Goal: Transaction & Acquisition: Purchase product/service

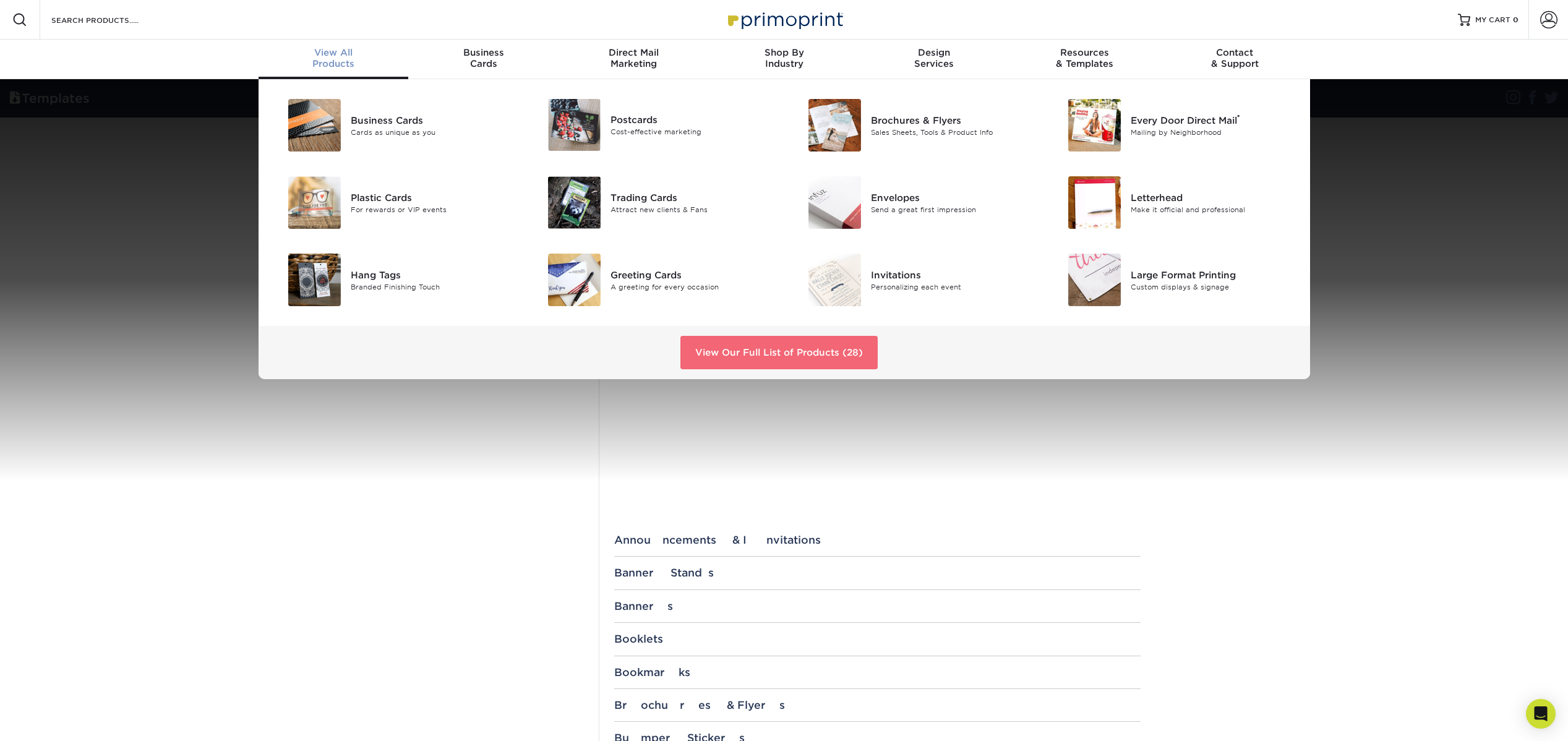
click at [830, 347] on link "View Our Full List of Products (28)" at bounding box center [779, 353] width 198 height 34
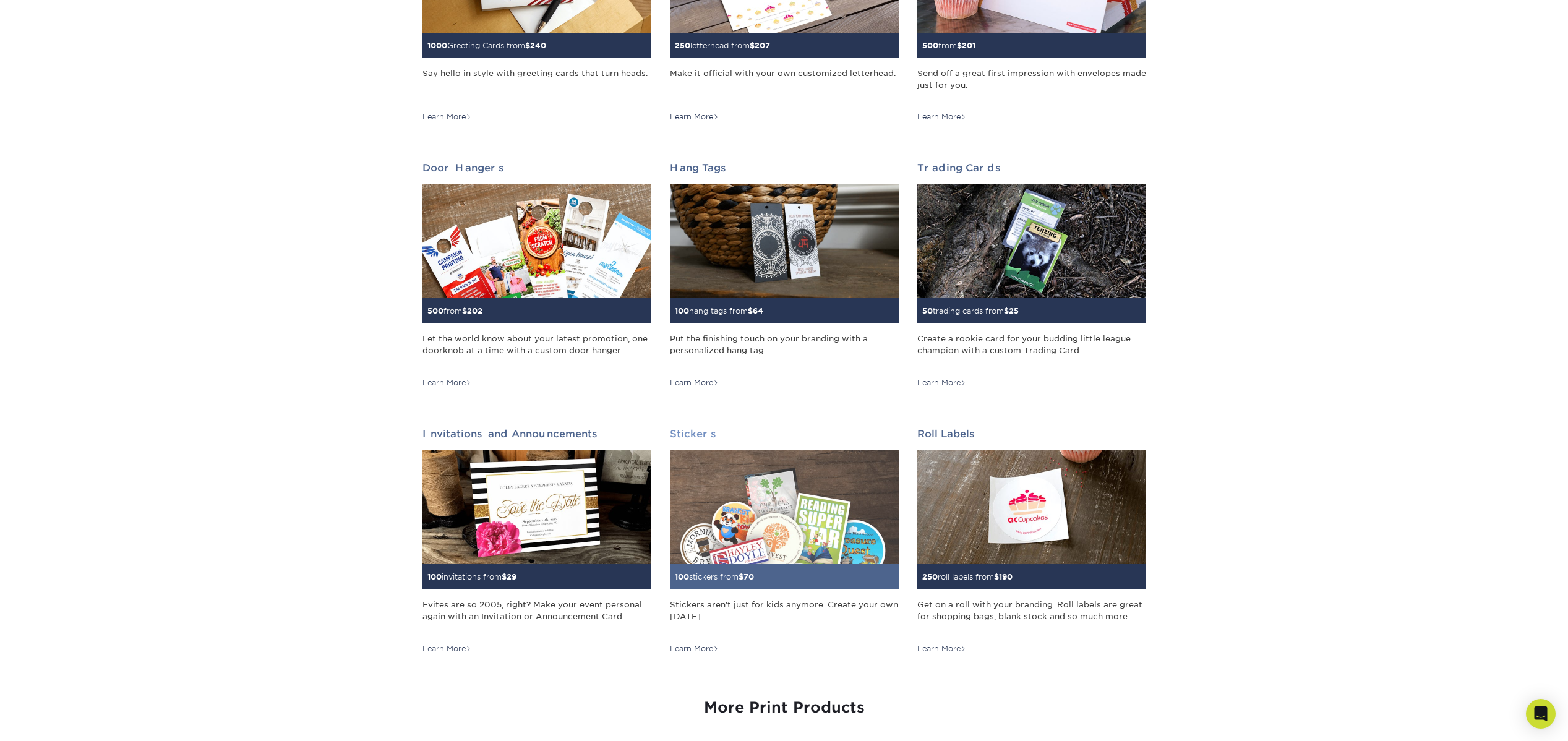
scroll to position [669, 0]
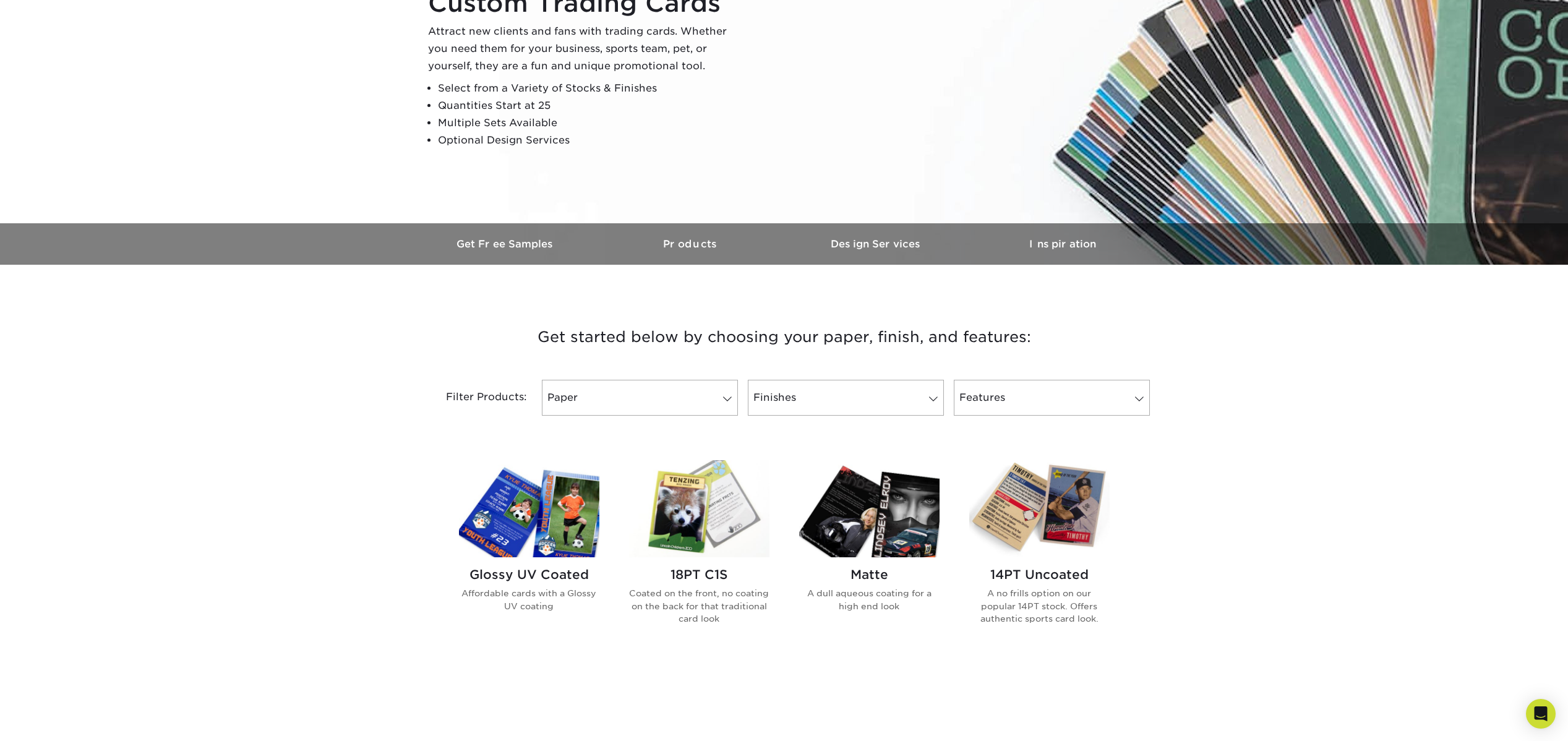
scroll to position [182, 0]
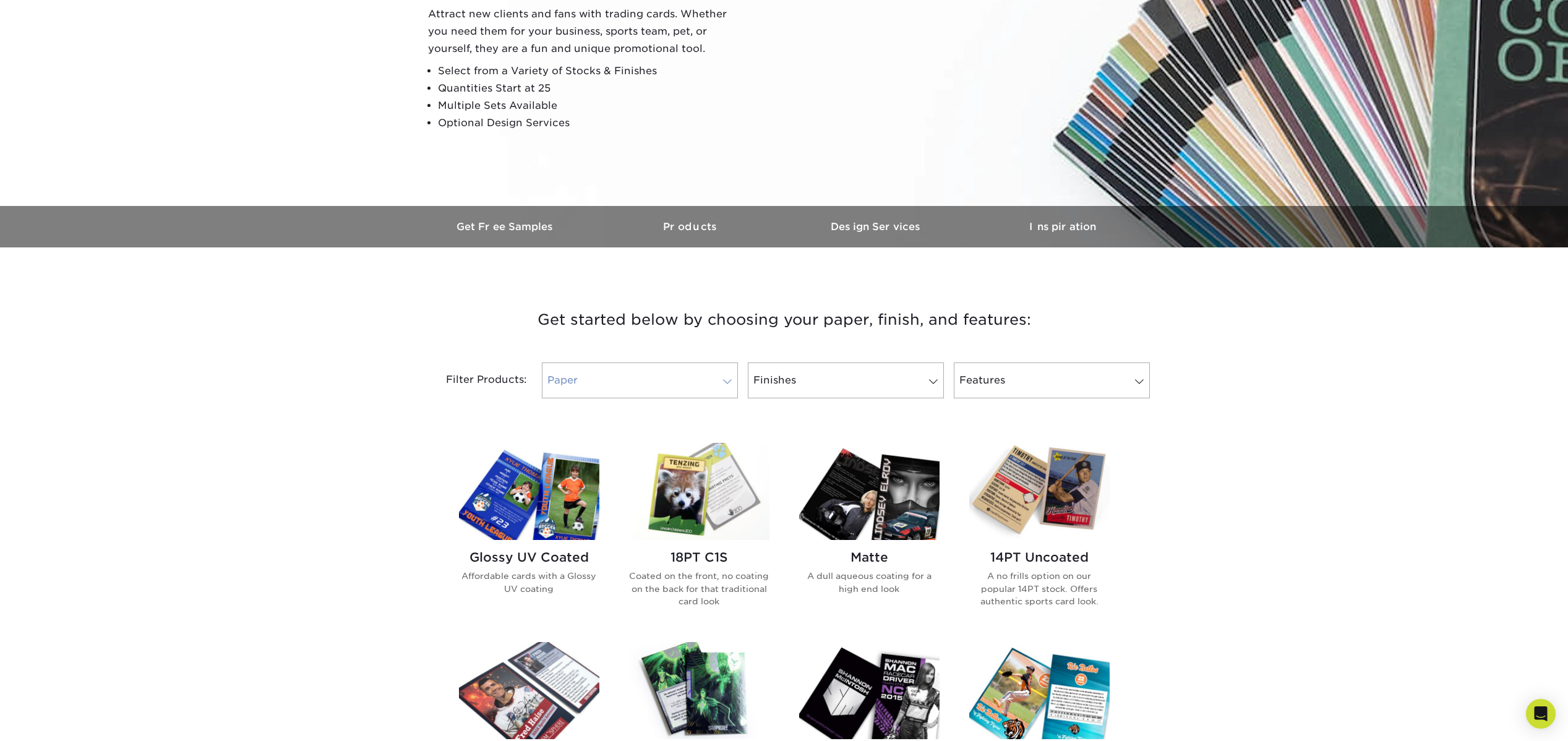
click at [722, 389] on link "Paper" at bounding box center [640, 380] width 196 height 35
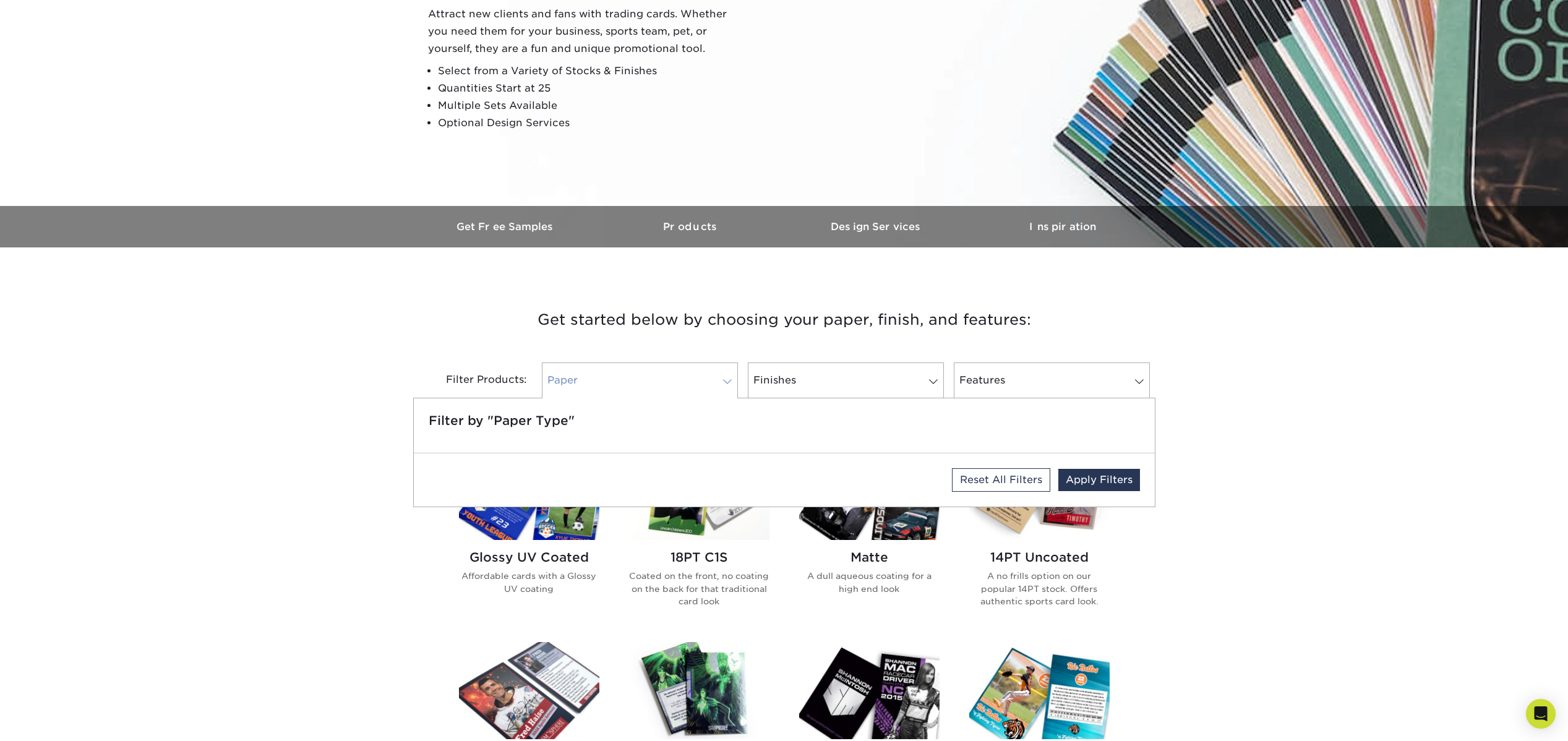
click at [723, 387] on link "Paper" at bounding box center [640, 380] width 196 height 35
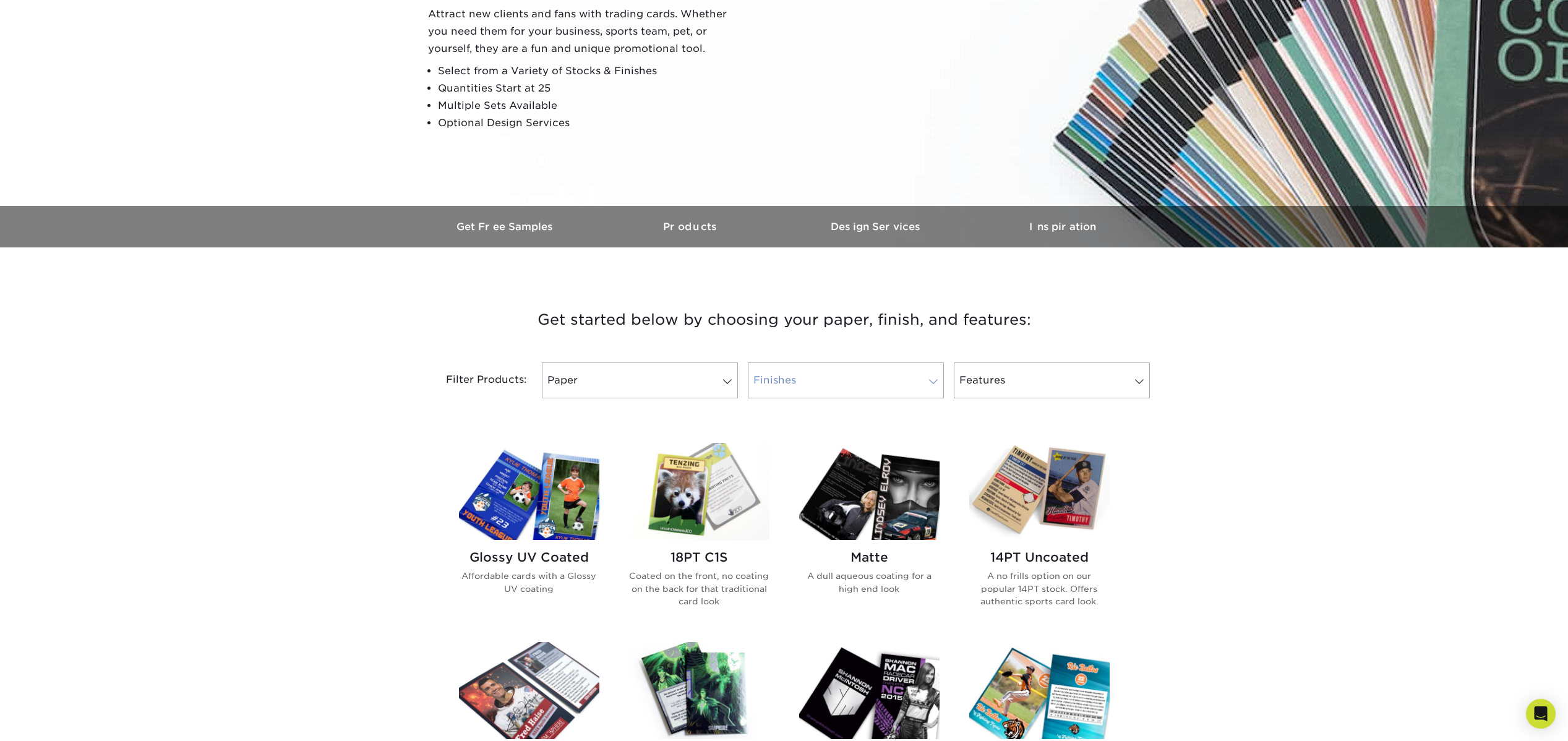
click at [921, 383] on link "Finishes" at bounding box center [846, 380] width 196 height 35
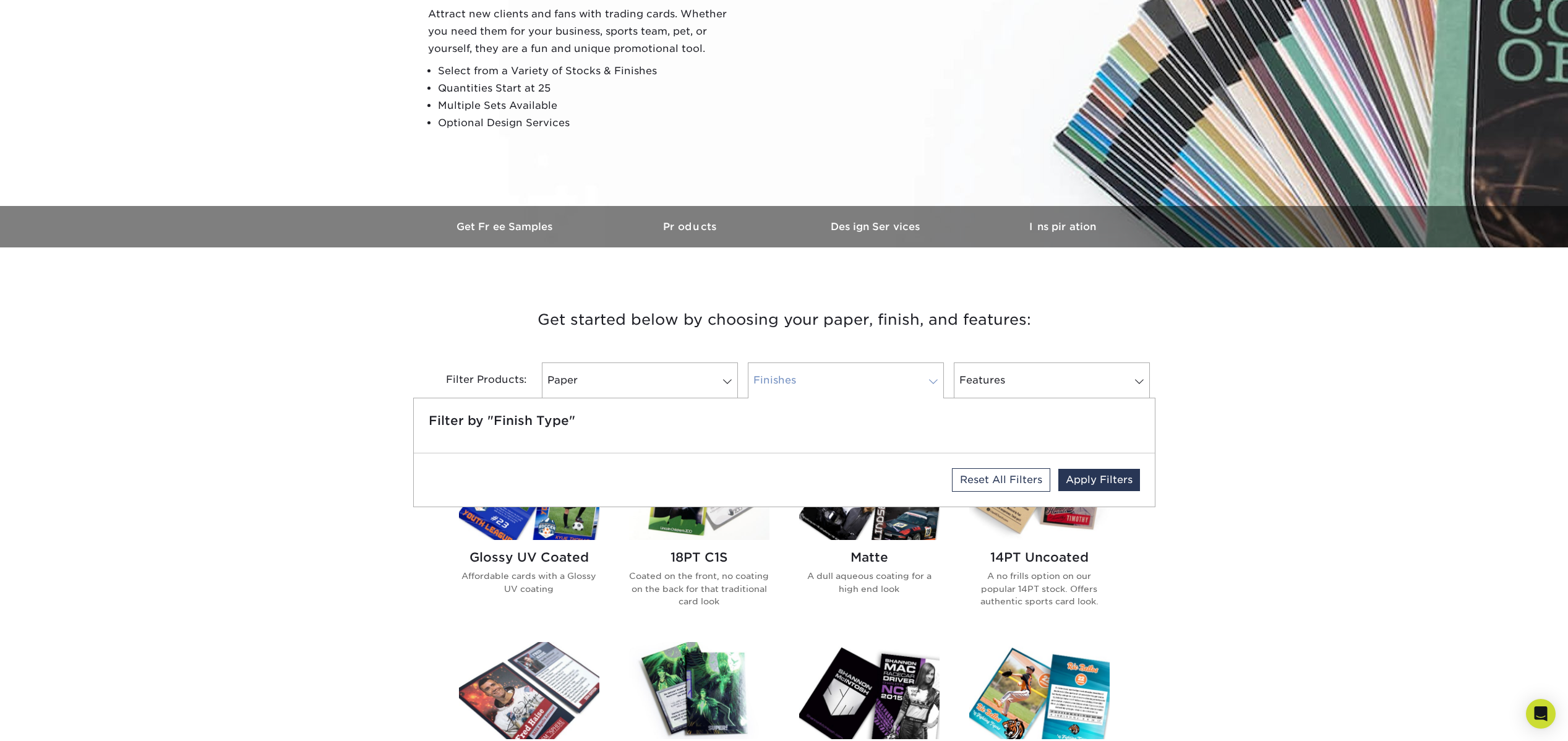
click at [936, 381] on span at bounding box center [933, 381] width 18 height 10
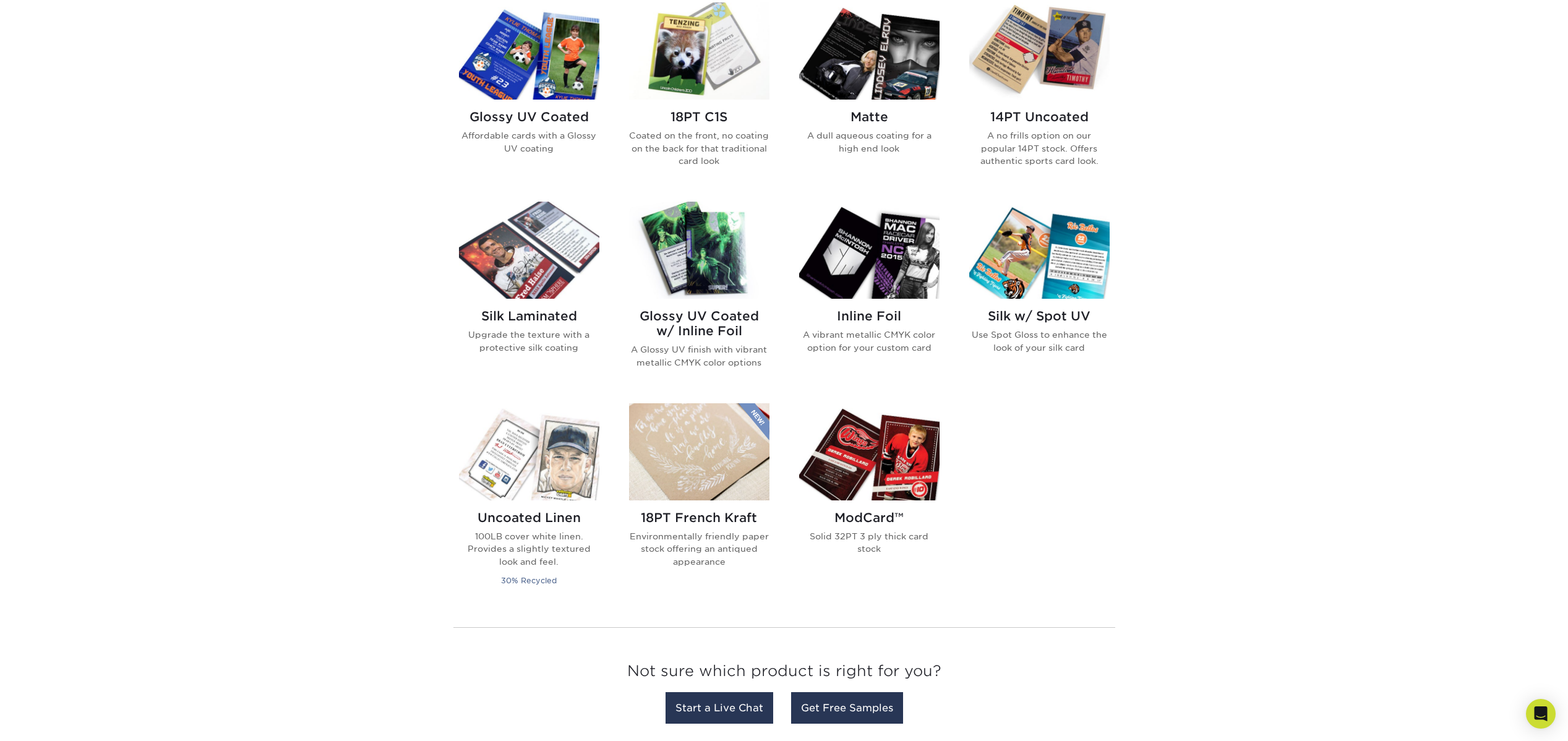
scroll to position [540, 0]
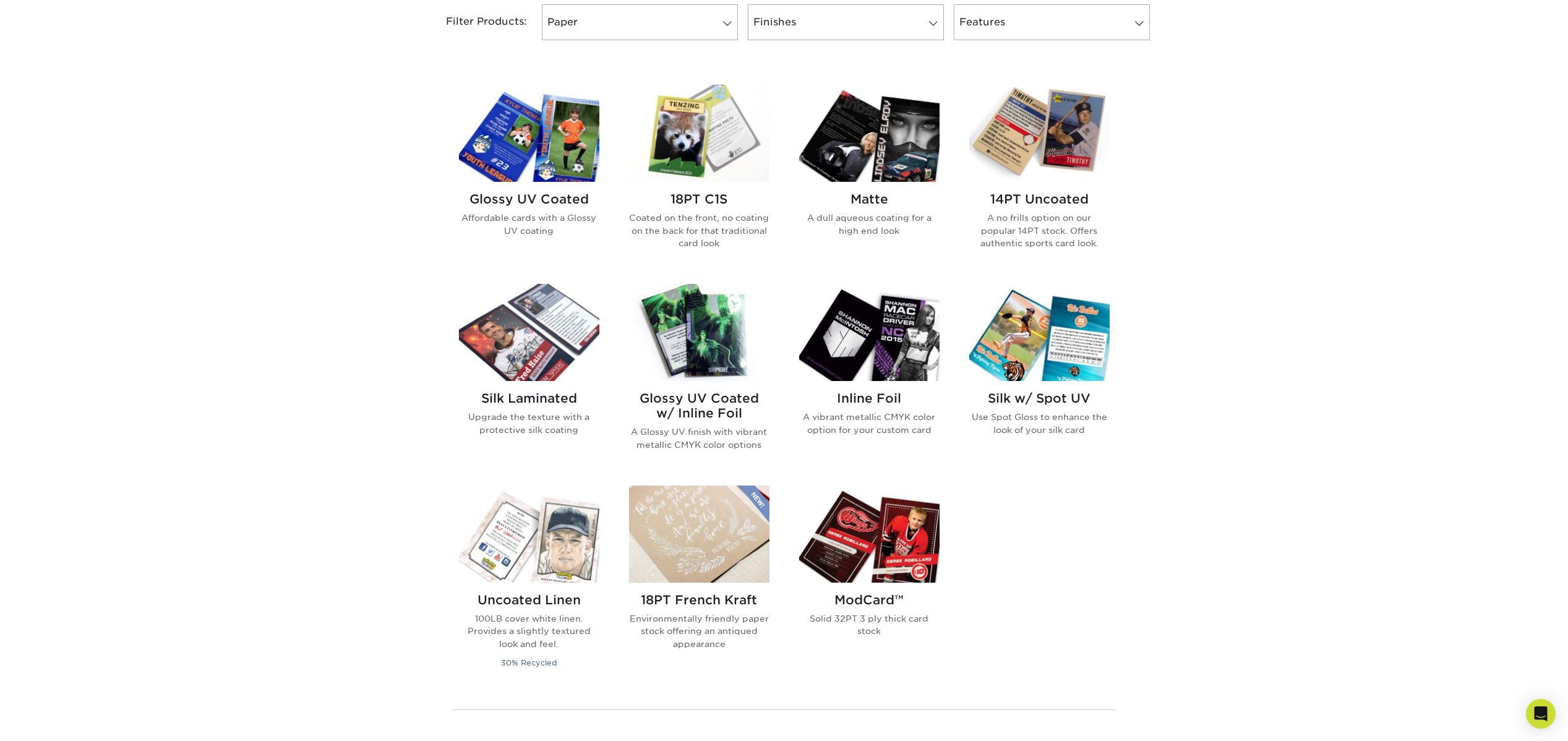
click at [860, 200] on h2 "Matte" at bounding box center [869, 199] width 140 height 15
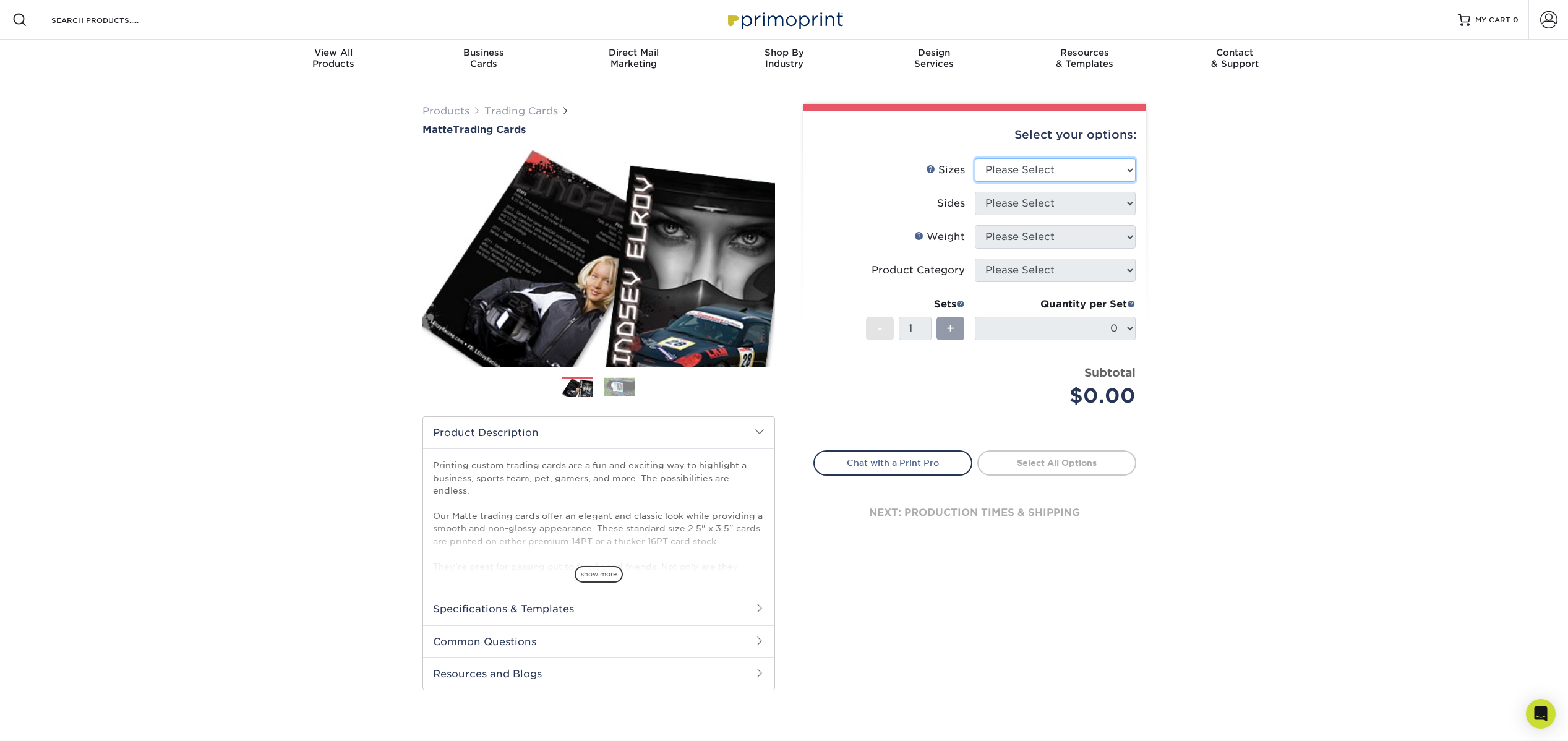
click at [1128, 174] on select "Please Select 2.5" x 3.5"" at bounding box center [1055, 170] width 160 height 24
select select "2.50x3.50"
click at [974, 159] on select "Please Select 2.5" x 3.5"" at bounding box center [1055, 170] width 160 height 24
click at [1114, 197] on select "Please Select Print Both Sides Print Front Only" at bounding box center [1055, 203] width 160 height 24
select select "13abbda7-1d64-4f25-8bb2-c179b224825d"
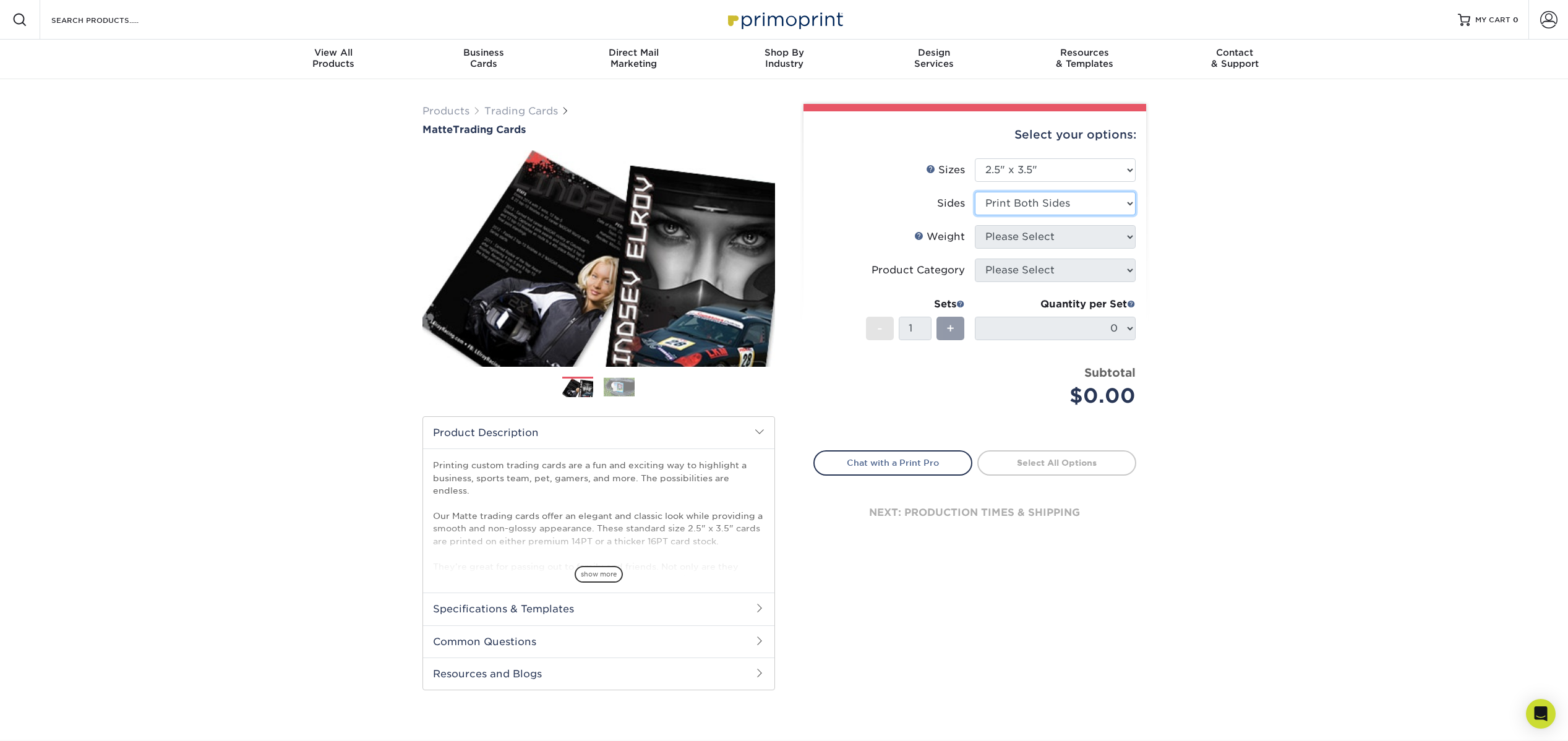
click at [974, 192] on select "Please Select Print Both Sides Print Front Only" at bounding box center [1055, 203] width 160 height 24
click at [1107, 230] on select "Please Select 16PT 14PT" at bounding box center [1055, 237] width 160 height 24
select select "16PT"
click at [974, 225] on select "Please Select 16PT 14PT" at bounding box center [1055, 237] width 160 height 24
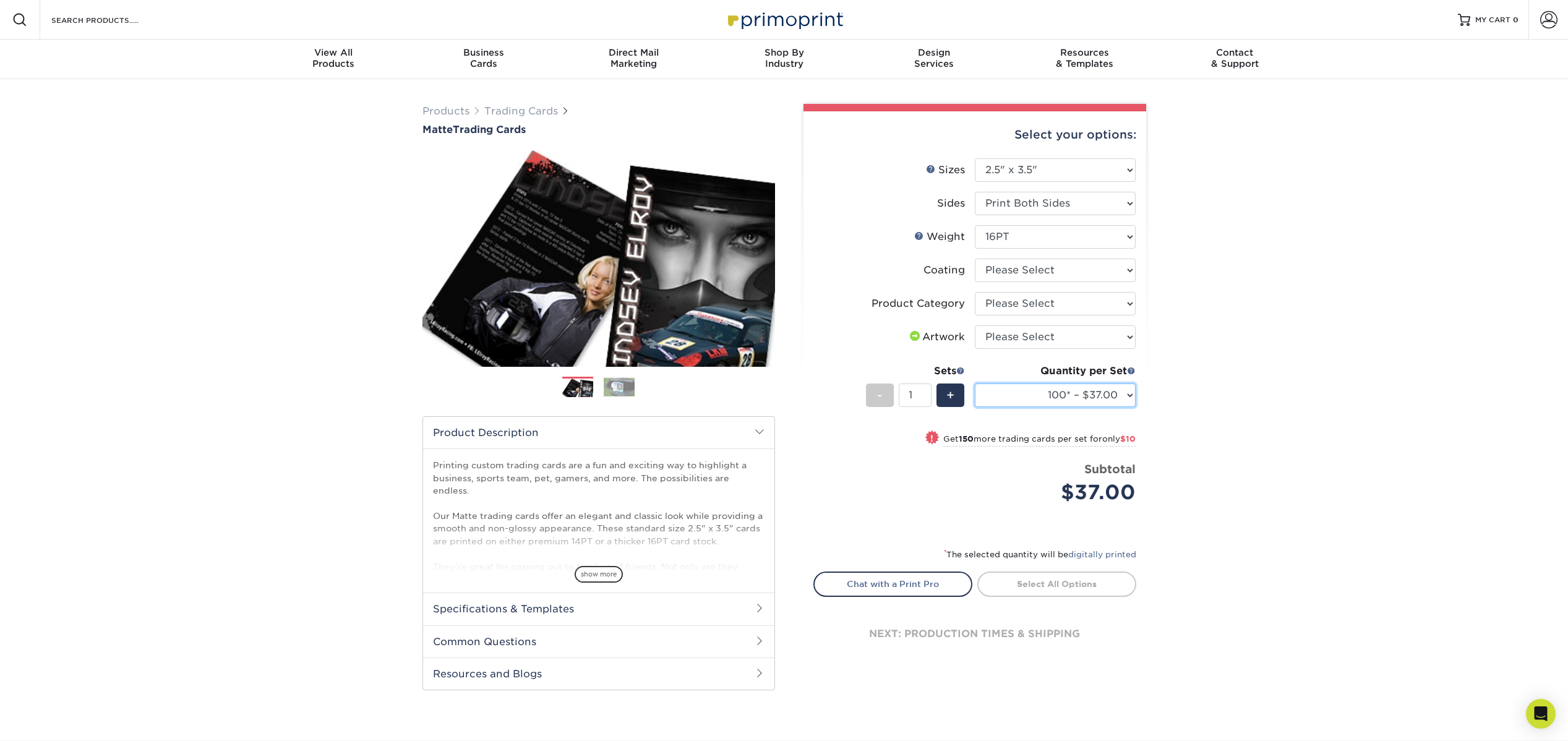
click at [1132, 394] on select "100* – $37.00 250* – $47.00 500* – $58.00 1000 – $71.00 2500 – $141.00 5000 – $…" at bounding box center [1055, 395] width 160 height 24
select select "250* – $47.00"
click at [974, 383] on select "100* – $37.00 250* – $47.00 500* – $58.00 1000 – $71.00 2500 – $141.00 5000 – $…" at bounding box center [1055, 395] width 160 height 24
click at [1110, 279] on select at bounding box center [1055, 270] width 160 height 24
select select "121bb7b5-3b4d-429f-bd8d-bbf80e953313"
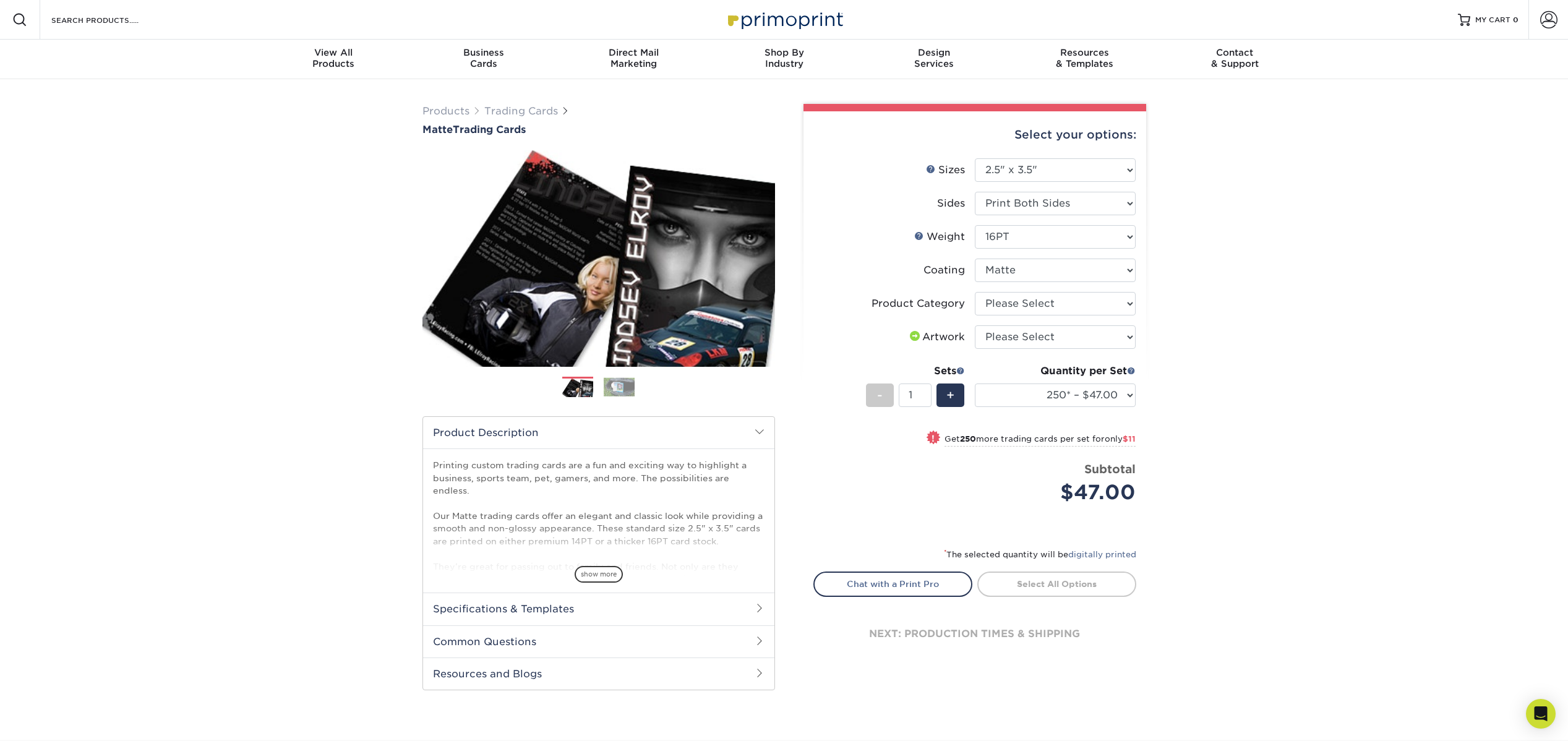
click at [974, 258] on select at bounding box center [1055, 270] width 160 height 24
select select "-1"
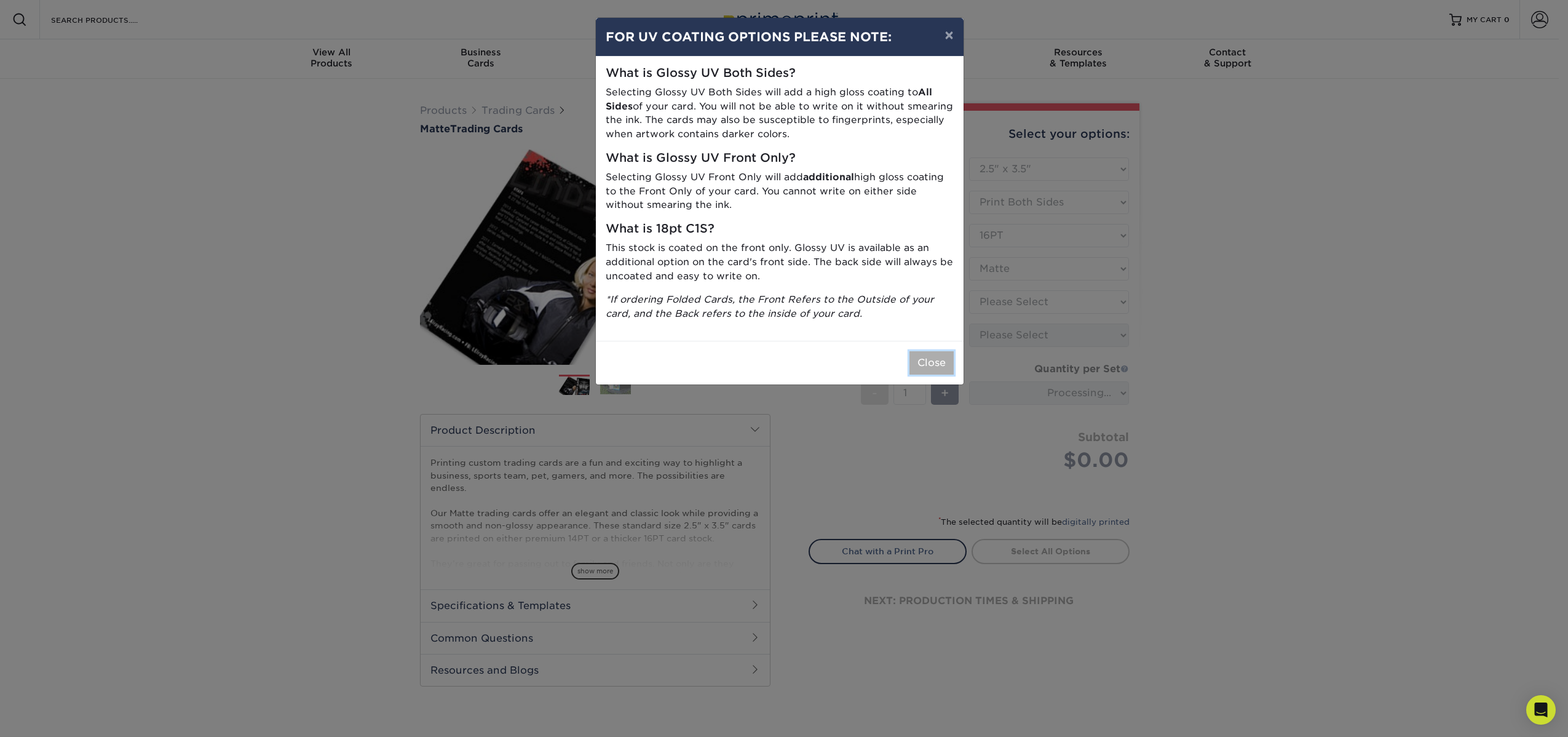
click at [931, 360] on button "Close" at bounding box center [931, 363] width 44 height 24
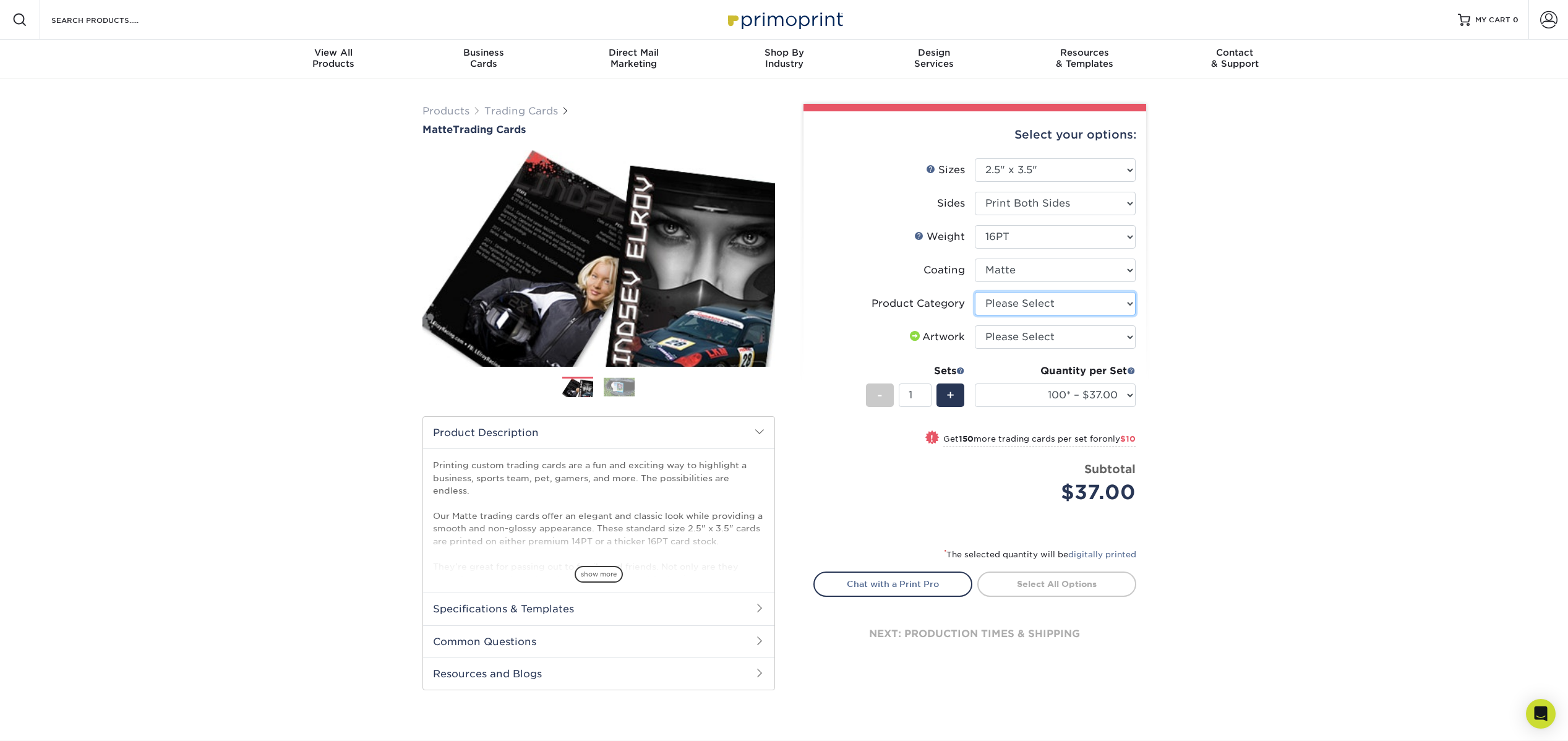
click at [1131, 311] on select "Please Select Trading Cards" at bounding box center [1055, 304] width 160 height 24
select select "c2f9bce9-36c2-409d-b101-c29d9d031e18"
click at [974, 292] on select "Please Select Trading Cards" at bounding box center [1055, 304] width 160 height 24
click at [1132, 331] on select "Please Select I will upload files I need a design - $100" at bounding box center [1055, 337] width 160 height 24
click at [961, 399] on div "+" at bounding box center [950, 395] width 28 height 24
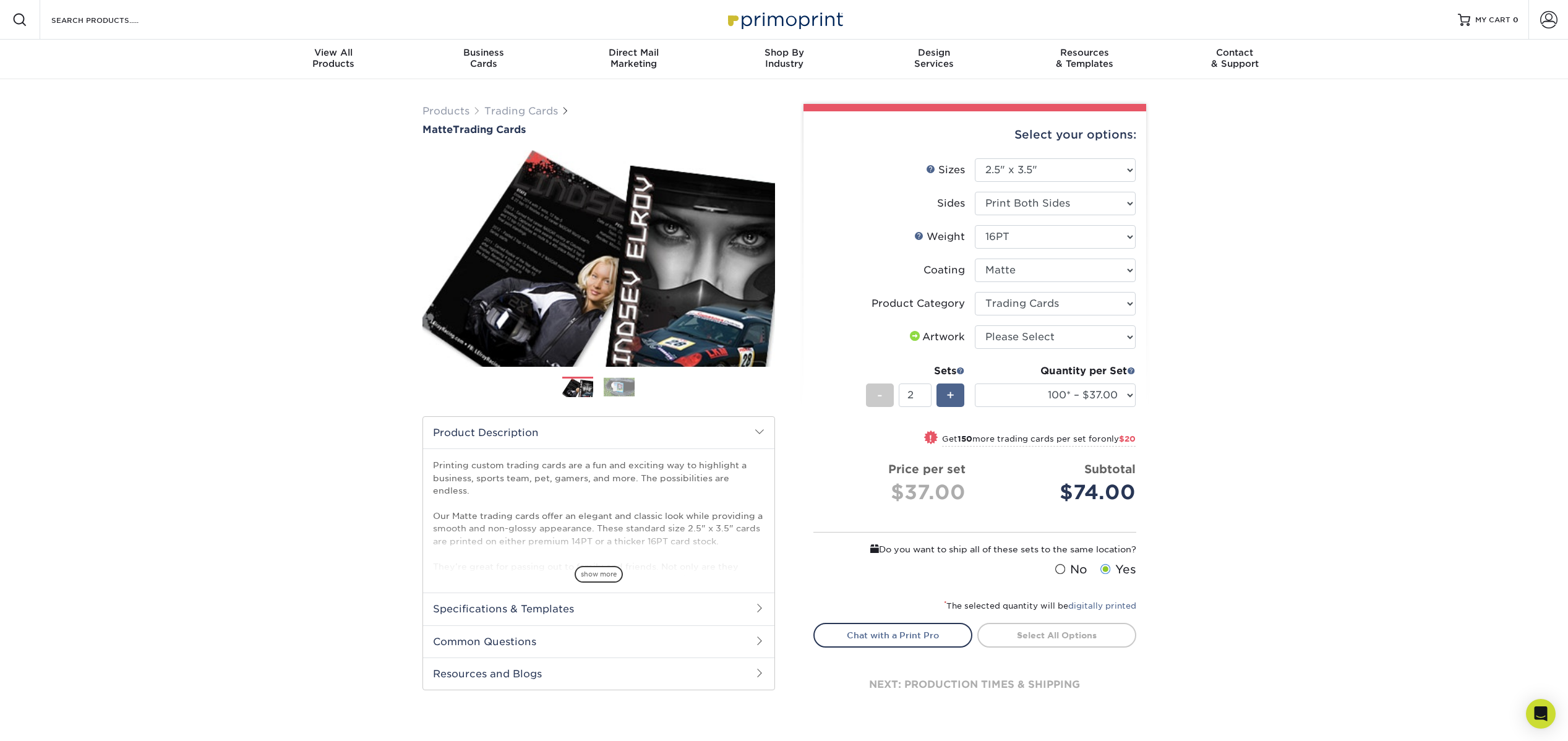
click at [961, 399] on div "+" at bounding box center [950, 395] width 28 height 24
type input "3"
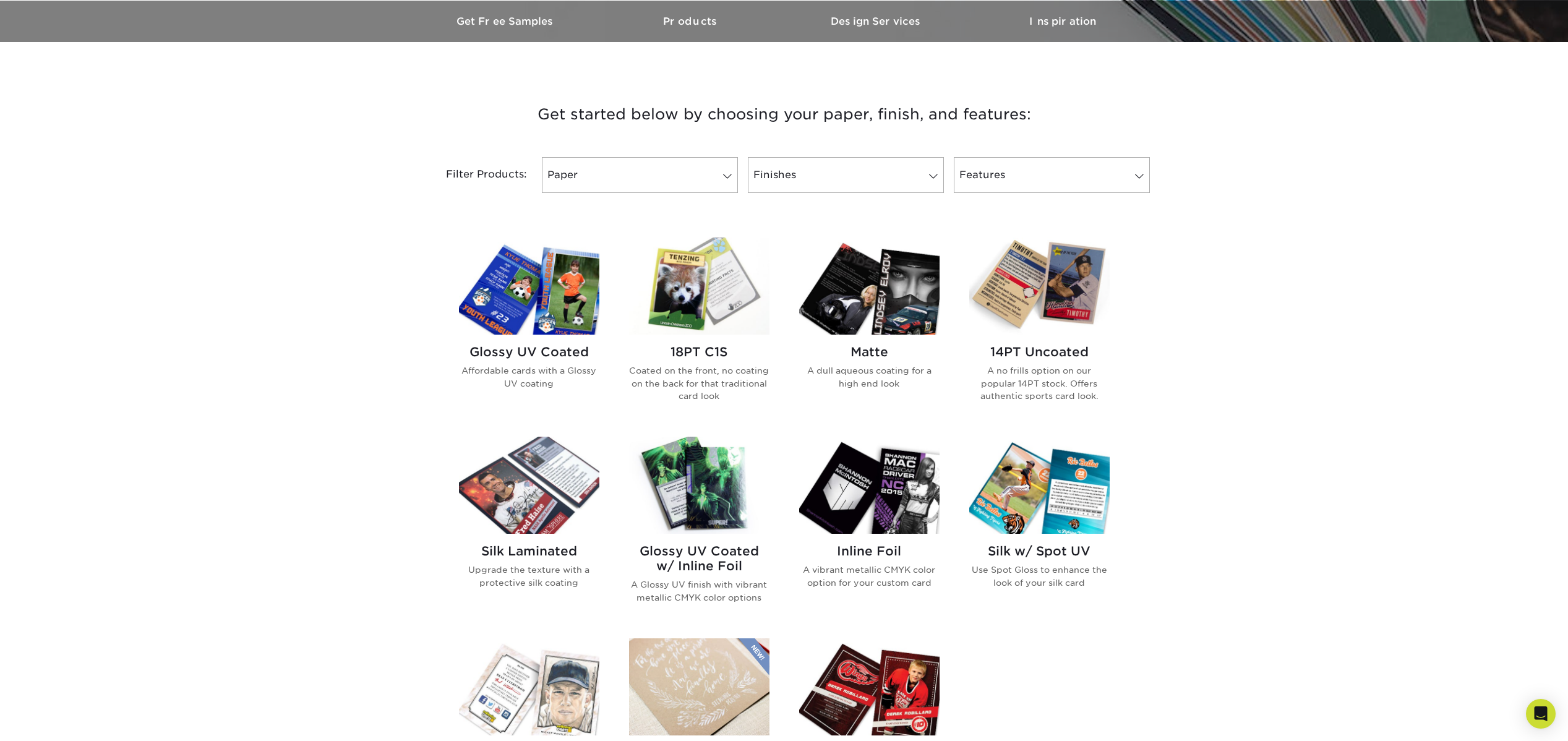
scroll to position [538, 0]
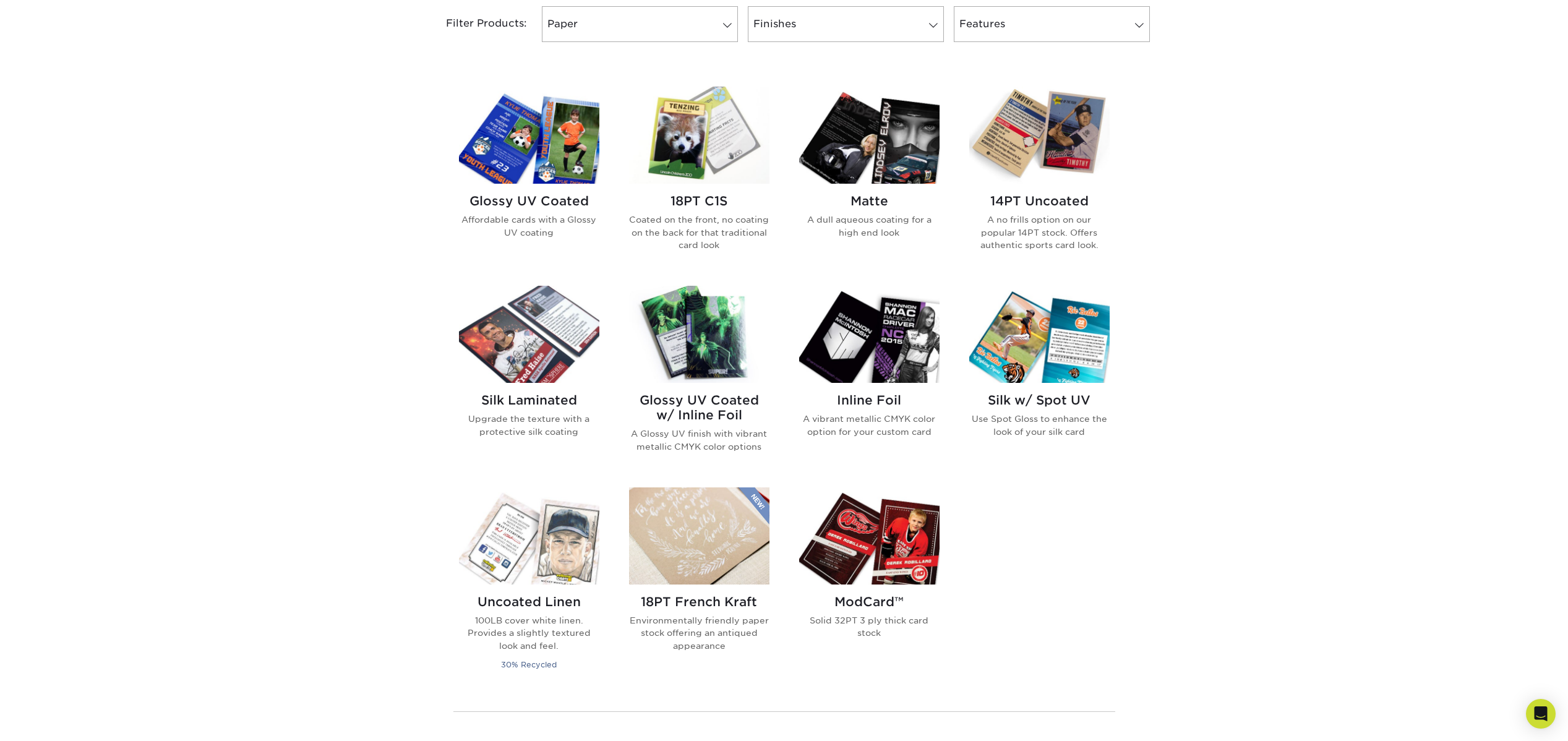
click at [894, 360] on img at bounding box center [869, 333] width 140 height 97
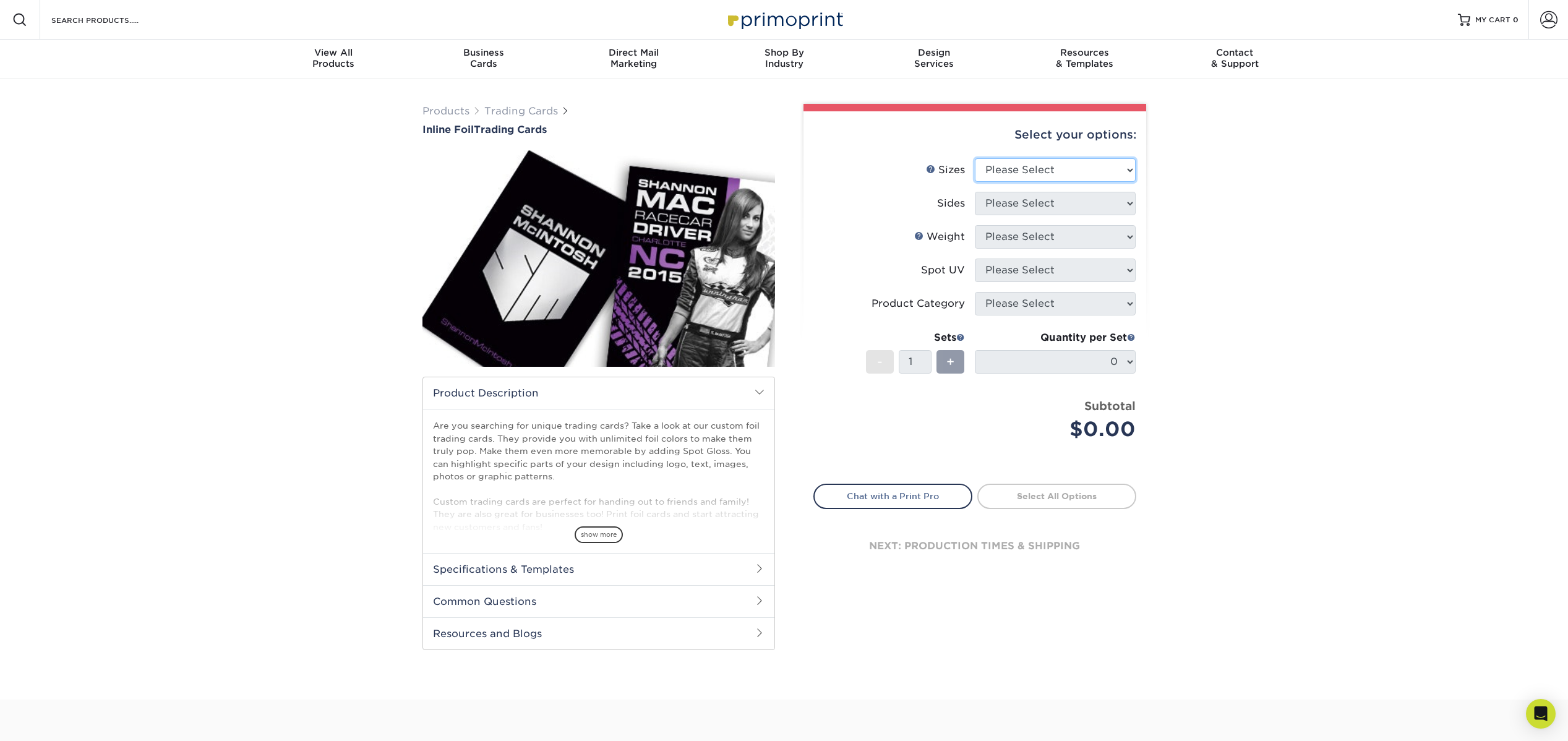
click at [1109, 178] on select "Please Select 2.5" x 3.5"" at bounding box center [1055, 170] width 160 height 24
select select "2.50x3.50"
click at [974, 159] on select "Please Select 2.5" x 3.5"" at bounding box center [1055, 170] width 160 height 24
click at [1107, 203] on select "Please Select Print Both Sides - Foil Back Only Print Both Sides - Foil Both Si…" at bounding box center [1055, 203] width 160 height 24
select select "e9e9dfb3-fba1-4d60-972c-fd9ca5904d33"
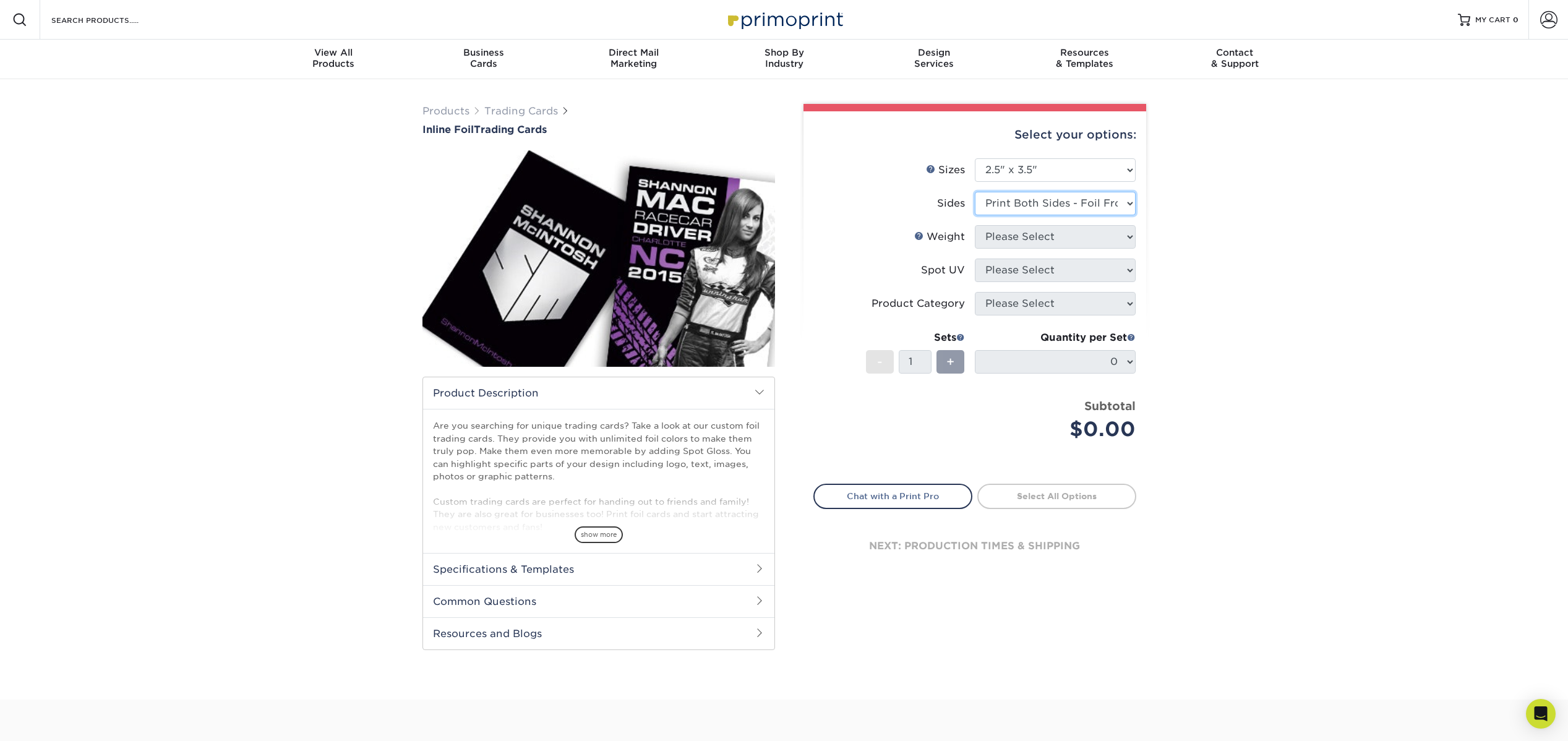
click at [974, 192] on select "Please Select Print Both Sides - Foil Back Only Print Both Sides - Foil Both Si…" at bounding box center [1055, 203] width 160 height 24
click at [1120, 238] on select "Please Select 16PT" at bounding box center [1055, 237] width 160 height 24
select select "16PT"
click at [974, 225] on select "Please Select 16PT" at bounding box center [1055, 237] width 160 height 24
click at [1111, 262] on select "Please Select No Spot UV Front and Back (Both Sides) Front Only Back Only" at bounding box center [1055, 270] width 160 height 24
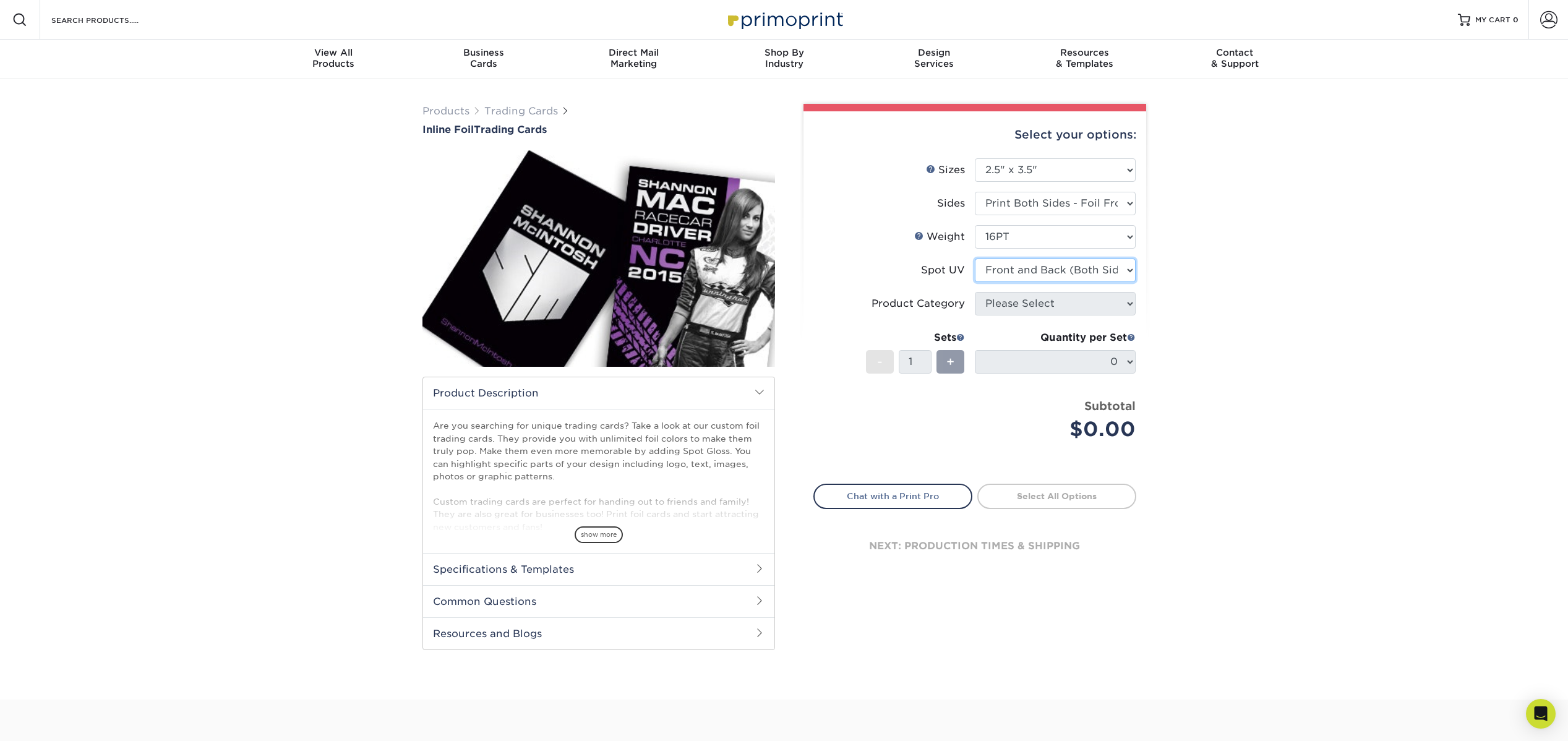
click at [974, 258] on select "Please Select No Spot UV Front and Back (Both Sides) Front Only Back Only" at bounding box center [1055, 270] width 160 height 24
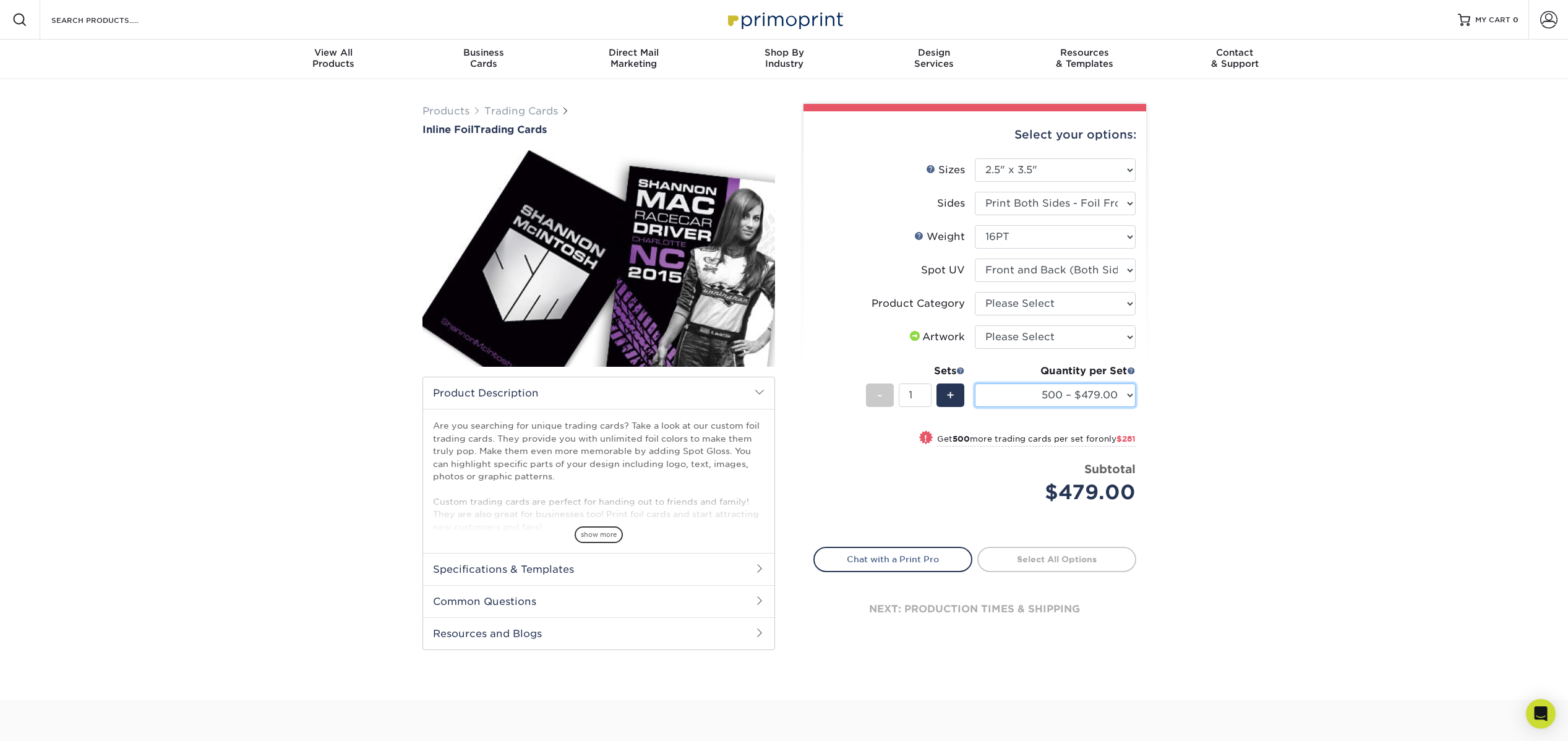
click at [1129, 396] on select "500 – $479.00 1000 – $760.00 2500 – $1104.00 5000 – $1565.00" at bounding box center [1055, 395] width 160 height 24
click at [1128, 265] on select "Please Select No Spot UV Front and Back (Both Sides) Front Only Back Only" at bounding box center [1055, 270] width 160 height 24
select select "3"
click at [974, 258] on select "Please Select No Spot UV Front and Back (Both Sides) Front Only Back Only" at bounding box center [1055, 270] width 160 height 24
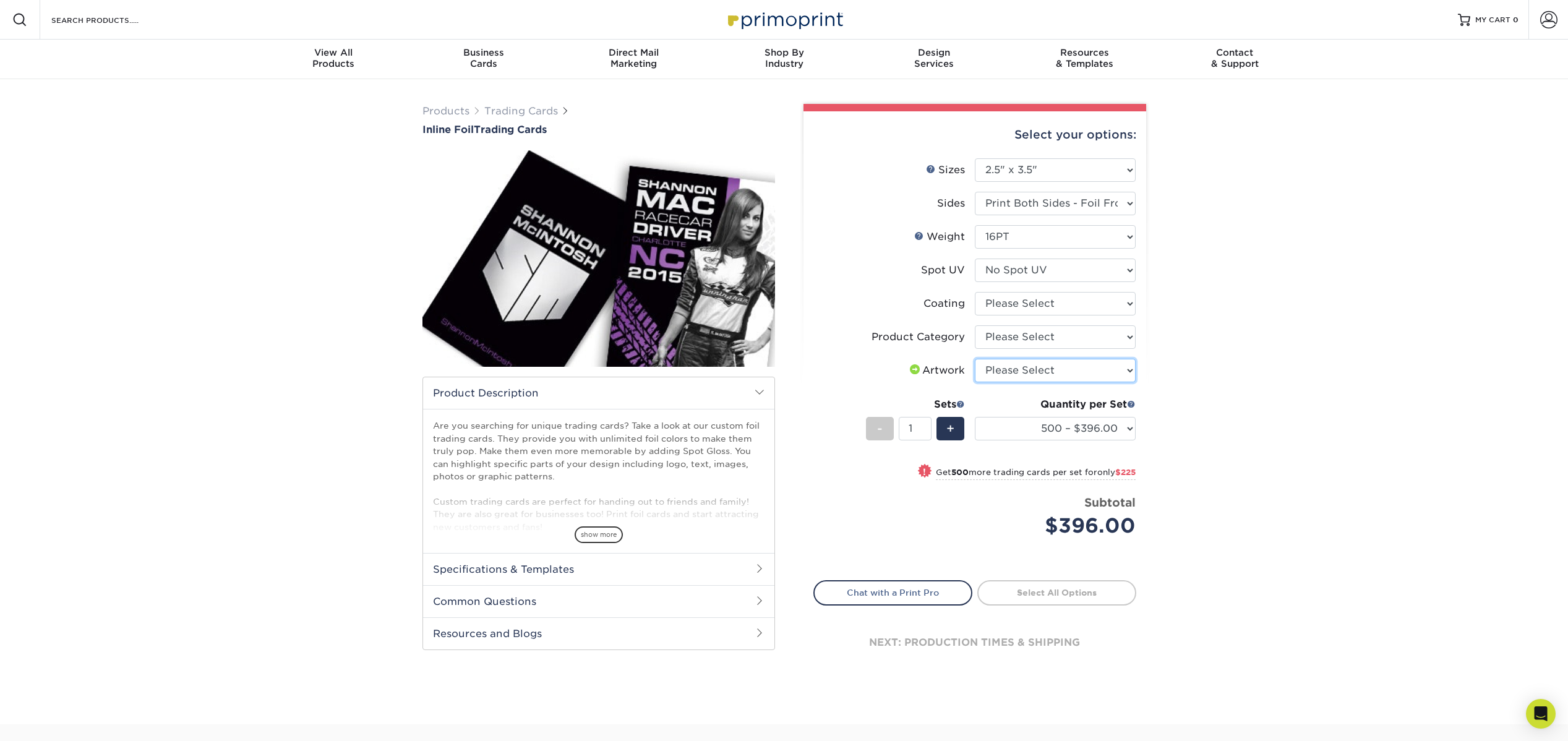
click at [1130, 365] on select "Please Select I will upload files I need a design - $100" at bounding box center [1055, 370] width 160 height 24
click at [1114, 378] on select "Please Select I will upload files I need a design - $100" at bounding box center [1055, 370] width 160 height 24
click at [974, 359] on select "Please Select I will upload files I need a design - $100" at bounding box center [1055, 370] width 160 height 24
click at [1126, 434] on select "500 – $396.00 1000 – $621.00 2500 – $896.00 5000 – $1262.00" at bounding box center [1055, 429] width 160 height 24
click at [1125, 327] on select "Please Select Trading Cards" at bounding box center [1055, 337] width 160 height 24
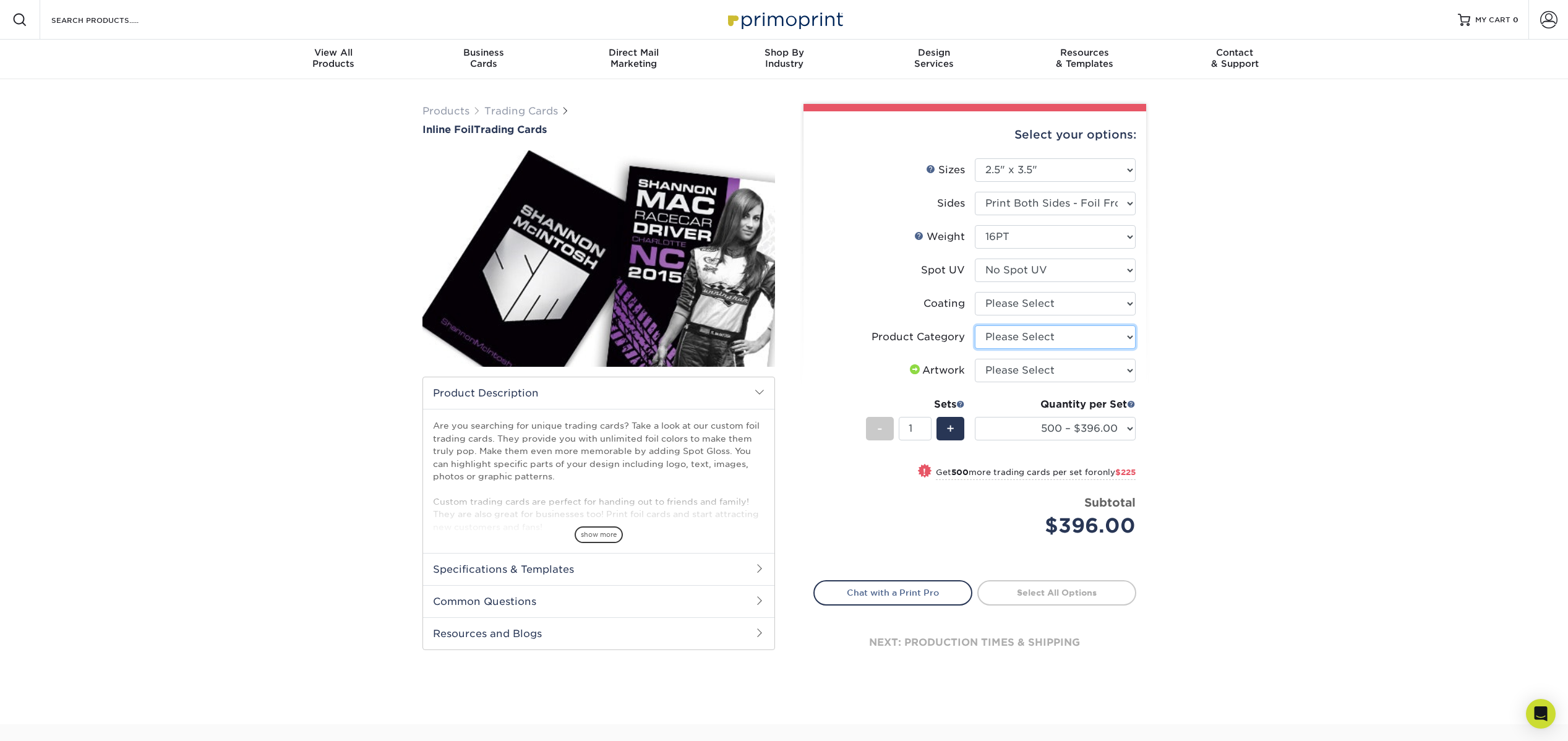
select select "c2f9bce9-36c2-409d-b101-c29d9d031e18"
click at [974, 325] on select "Please Select Trading Cards" at bounding box center [1055, 337] width 160 height 24
click at [1116, 369] on select "Please Select I will upload files I need a design - $100" at bounding box center [1055, 370] width 160 height 24
click at [1108, 369] on select "Please Select I will upload files I need a design - $100" at bounding box center [1055, 370] width 160 height 24
select select "upload"
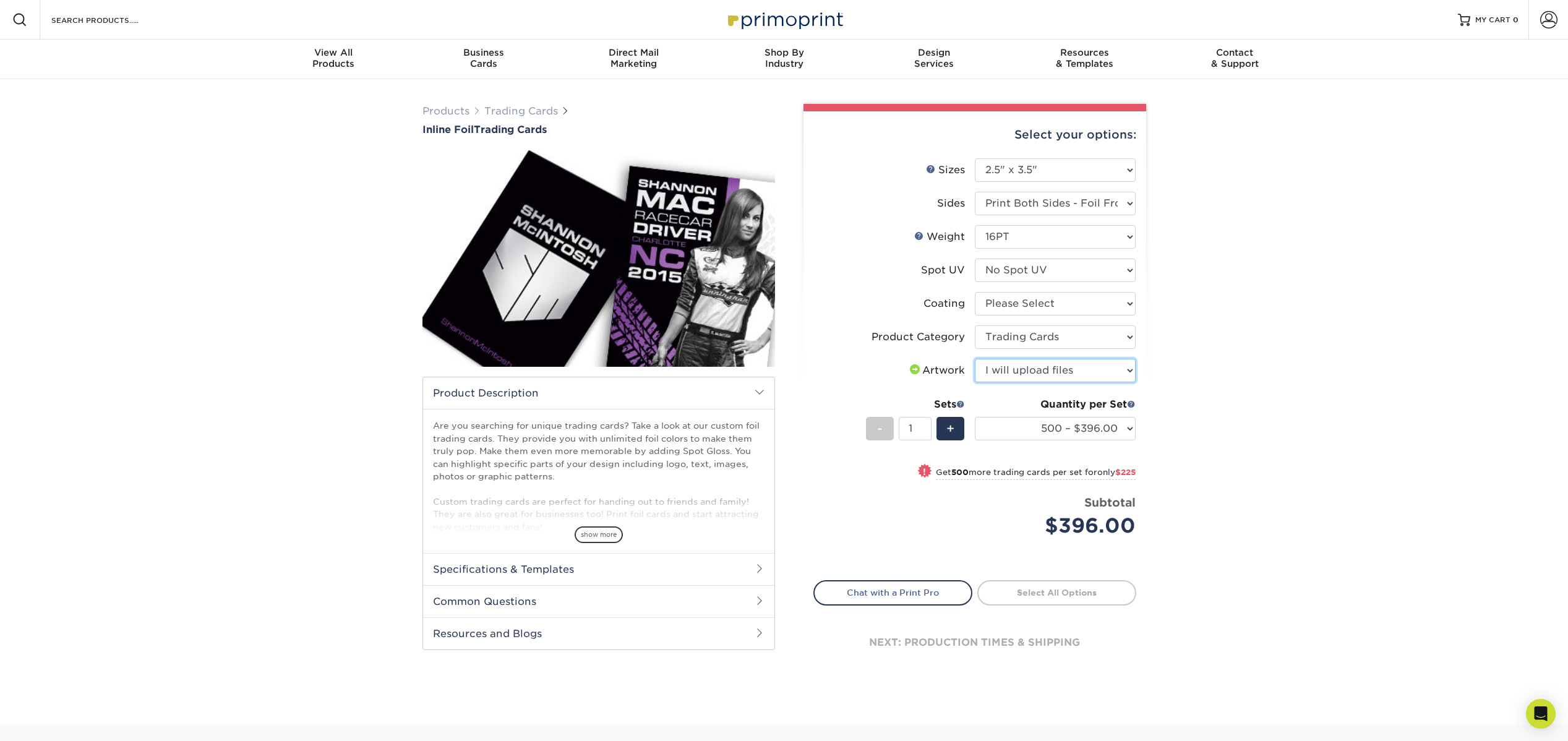
click at [974, 359] on select "Please Select I will upload files I need a design - $100" at bounding box center [1055, 370] width 160 height 24
click at [1128, 422] on select "500 – $396.00 1000 – $621.00 2500 – $896.00 5000 – $1262.00" at bounding box center [1055, 429] width 160 height 24
click at [505, 113] on link "Trading Cards" at bounding box center [521, 111] width 73 height 12
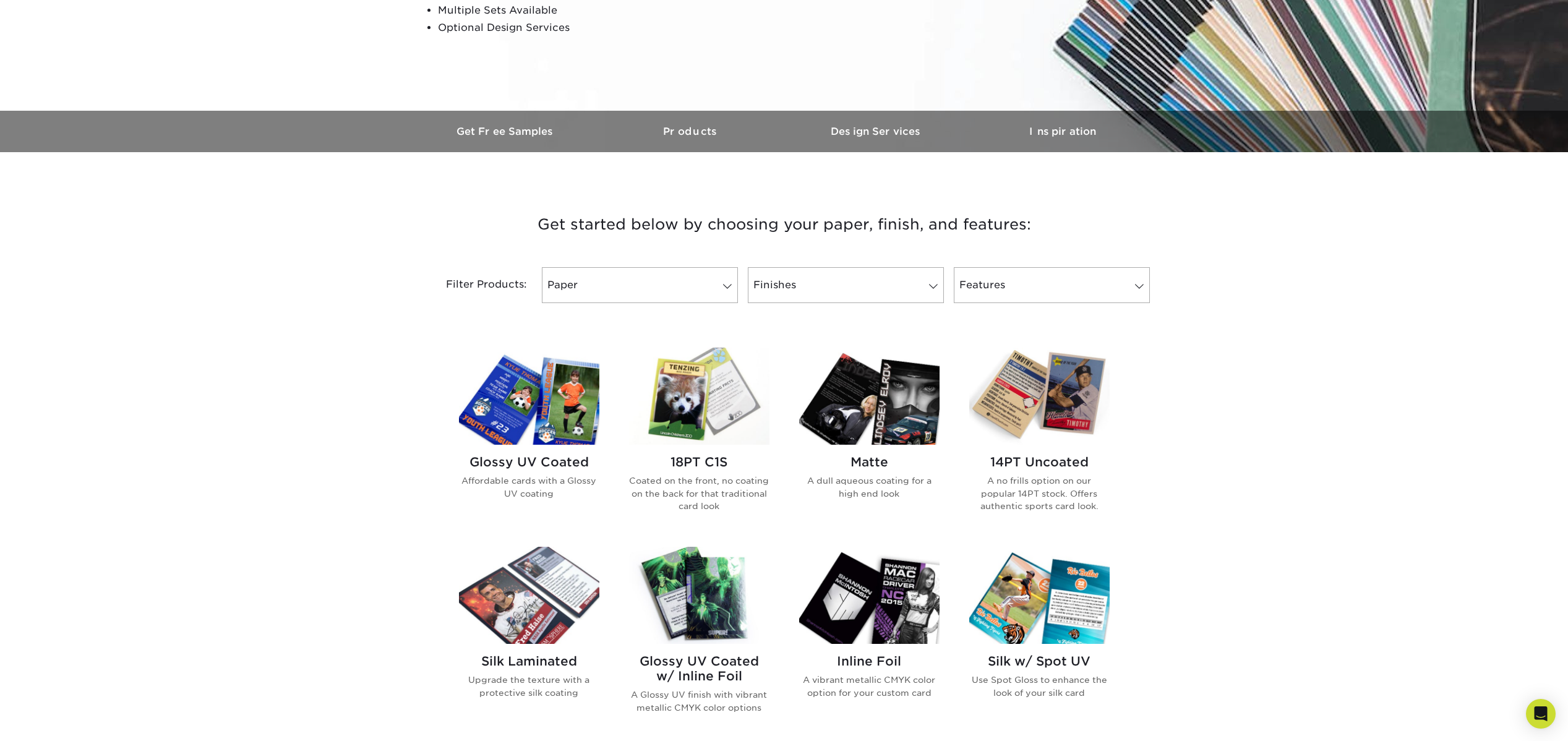
scroll to position [603, 0]
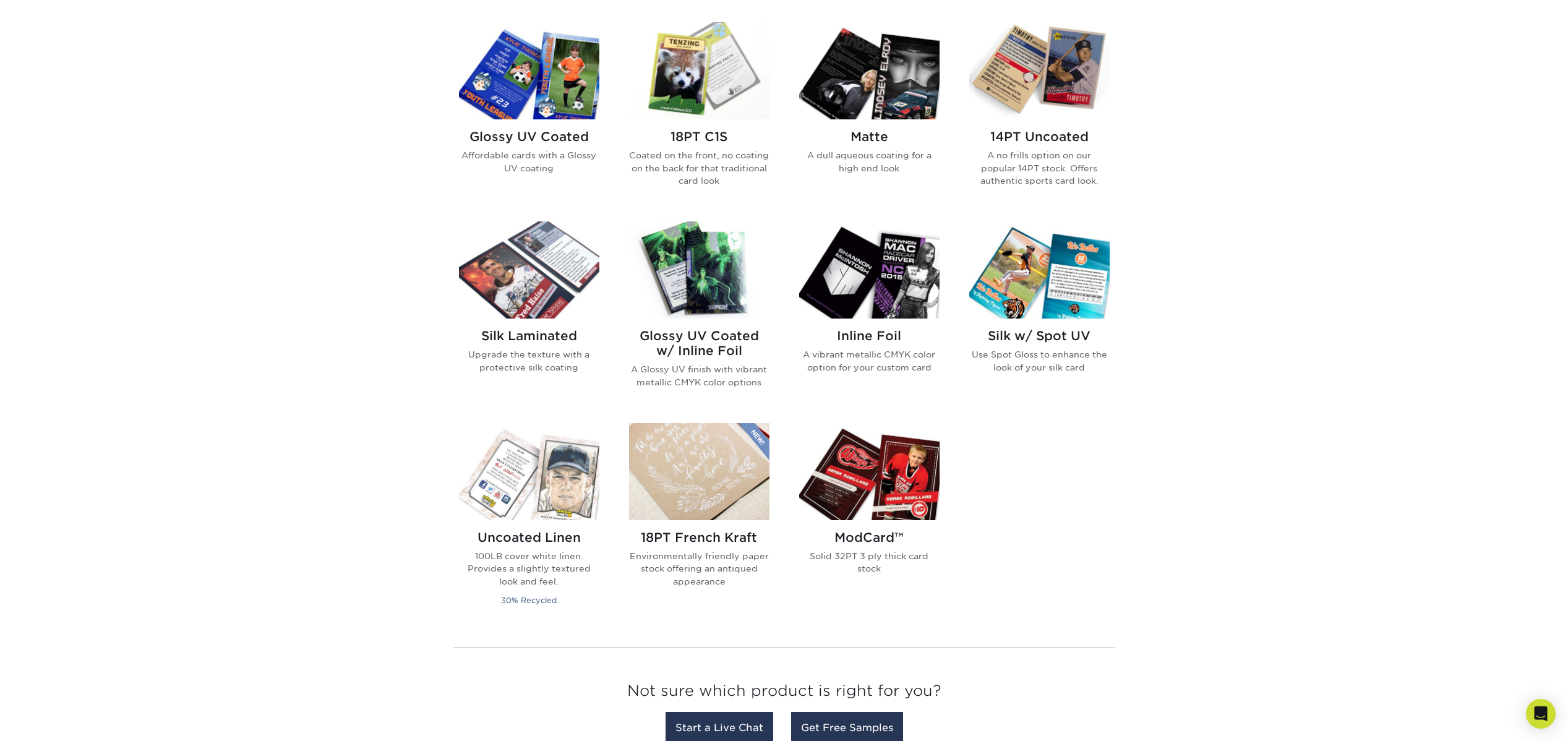
click at [727, 294] on img at bounding box center [699, 269] width 140 height 97
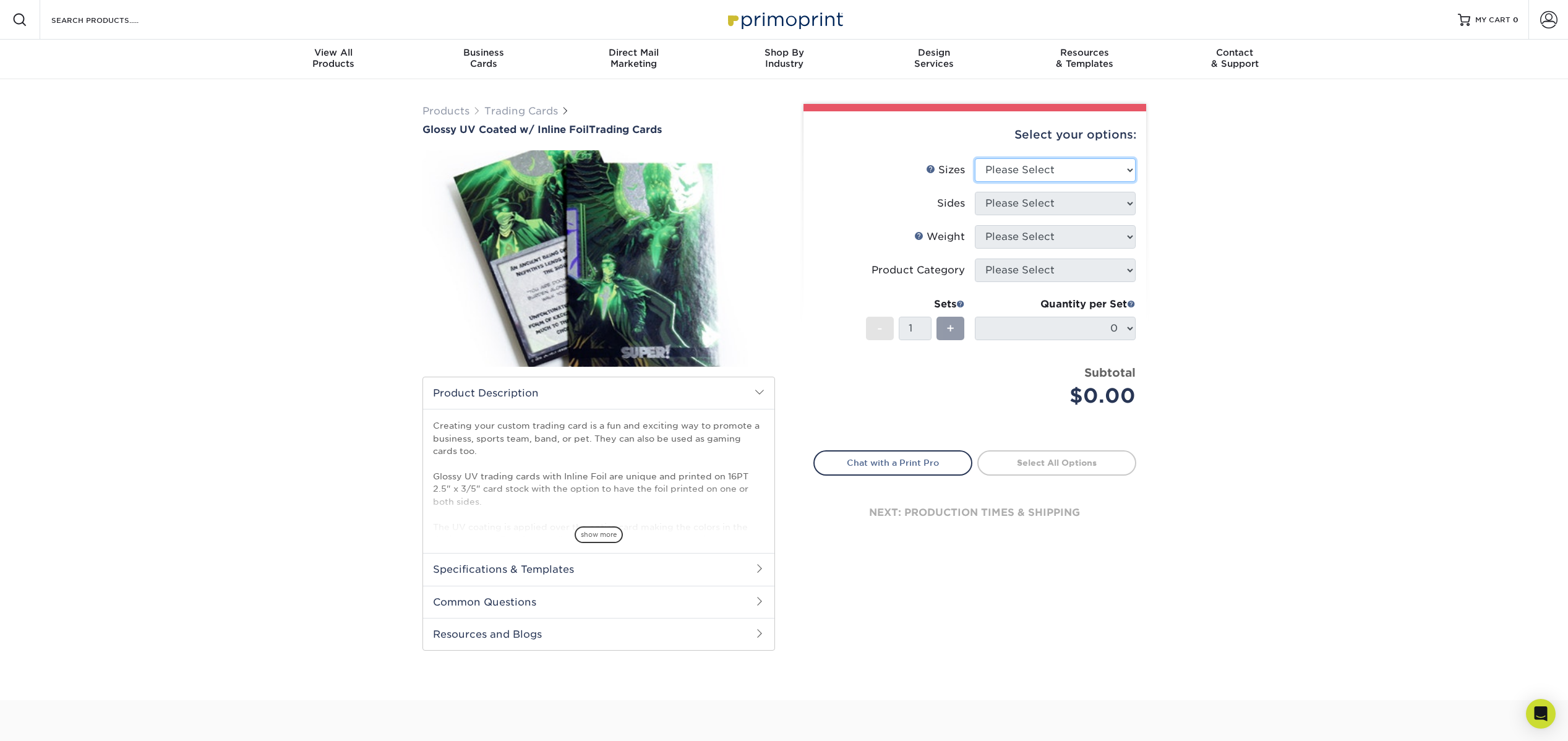
click at [1093, 171] on select "Please Select 2.5" x 3.5"" at bounding box center [1055, 170] width 160 height 24
select select "2.50x3.50"
click at [974, 159] on select "Please Select 2.5" x 3.5"" at bounding box center [1055, 170] width 160 height 24
click at [1090, 199] on select "Please Select Print Both Sides - Foil Back Only Print Both Sides - Foil Both Si…" at bounding box center [1055, 203] width 160 height 24
select select "e9e9dfb3-fba1-4d60-972c-fd9ca5904d33"
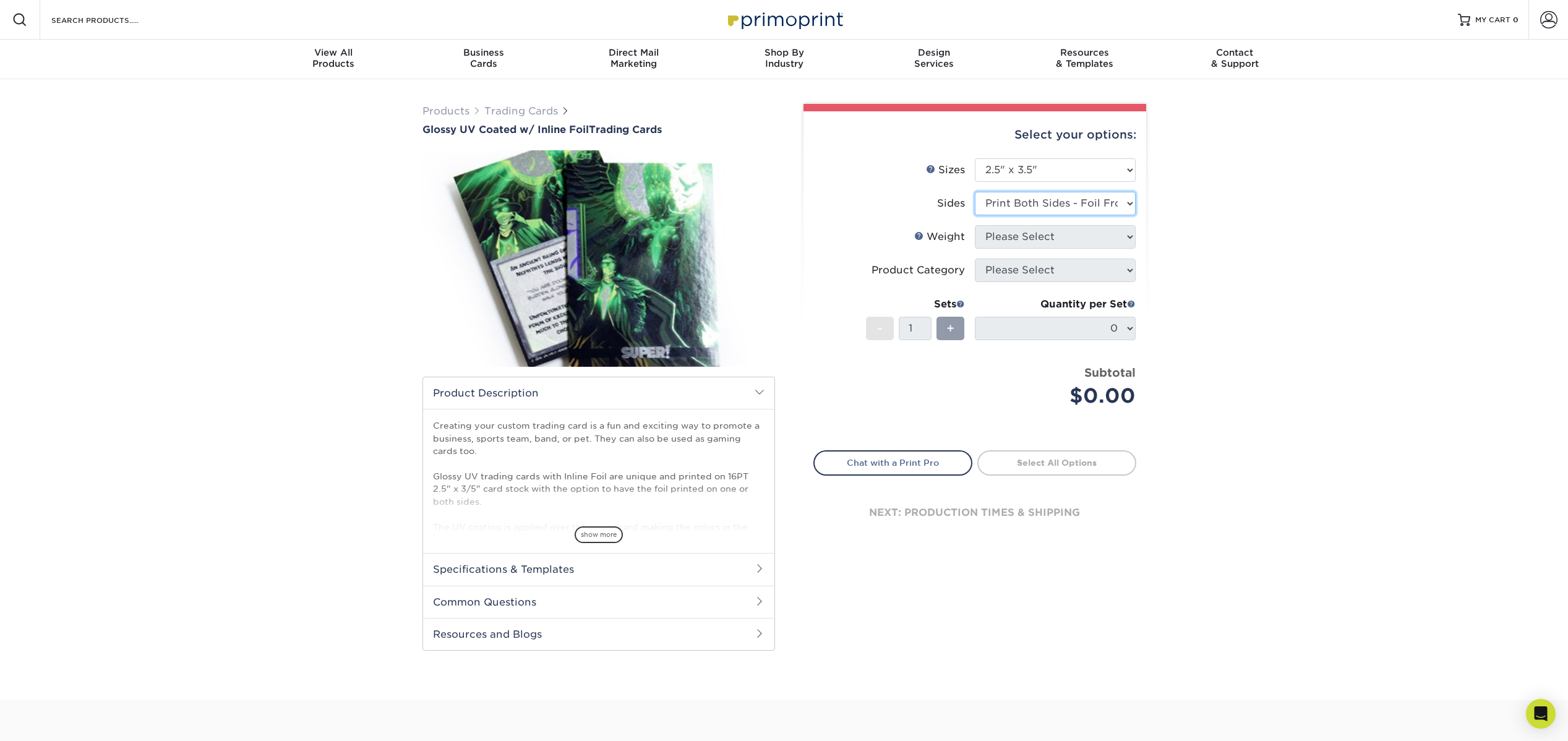
click at [974, 192] on select "Please Select Print Both Sides - Foil Back Only Print Both Sides - Foil Both Si…" at bounding box center [1055, 203] width 160 height 24
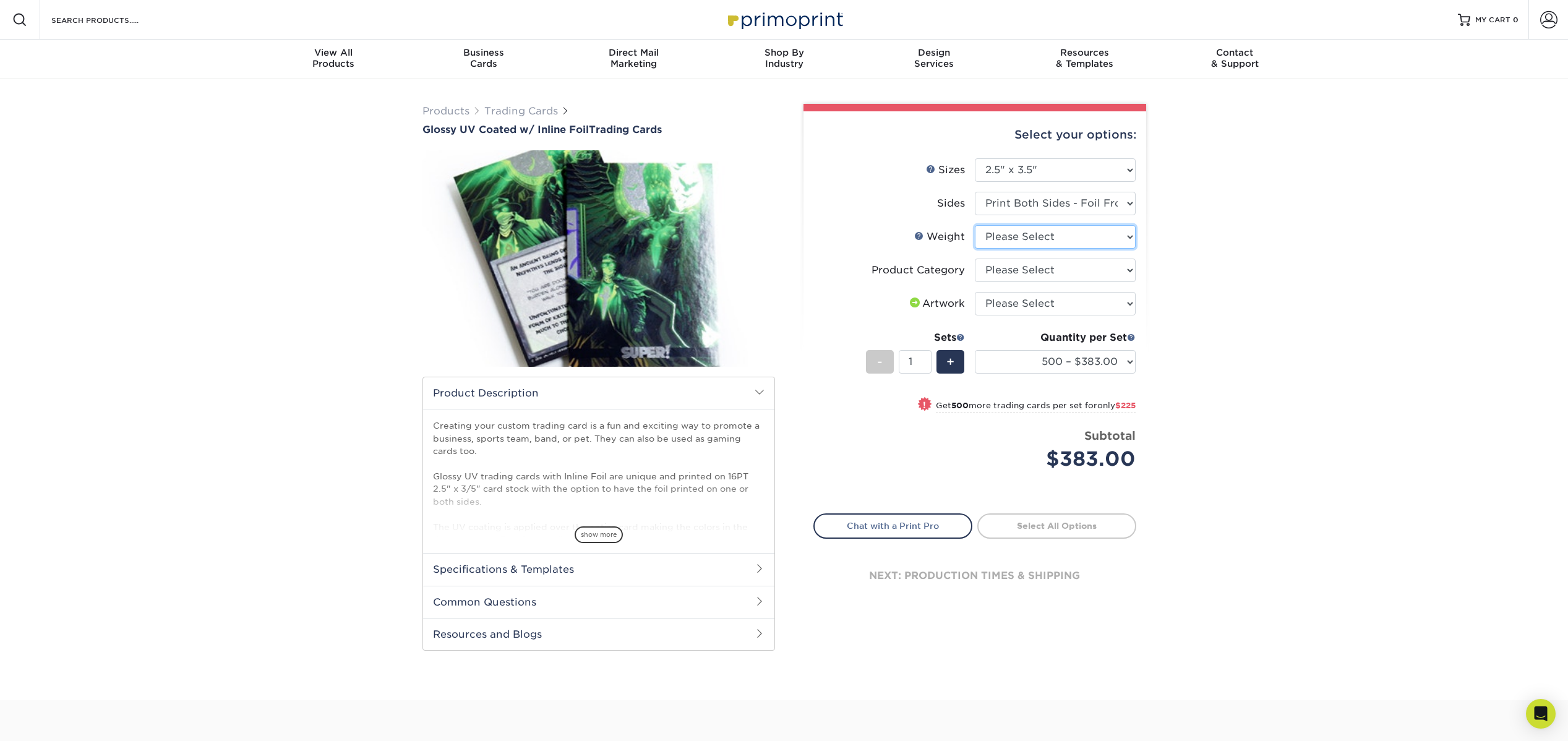
click at [1089, 237] on select "Please Select 16PT" at bounding box center [1055, 237] width 160 height 24
select select "16PT"
click at [974, 225] on select "Please Select 16PT" at bounding box center [1055, 237] width 160 height 24
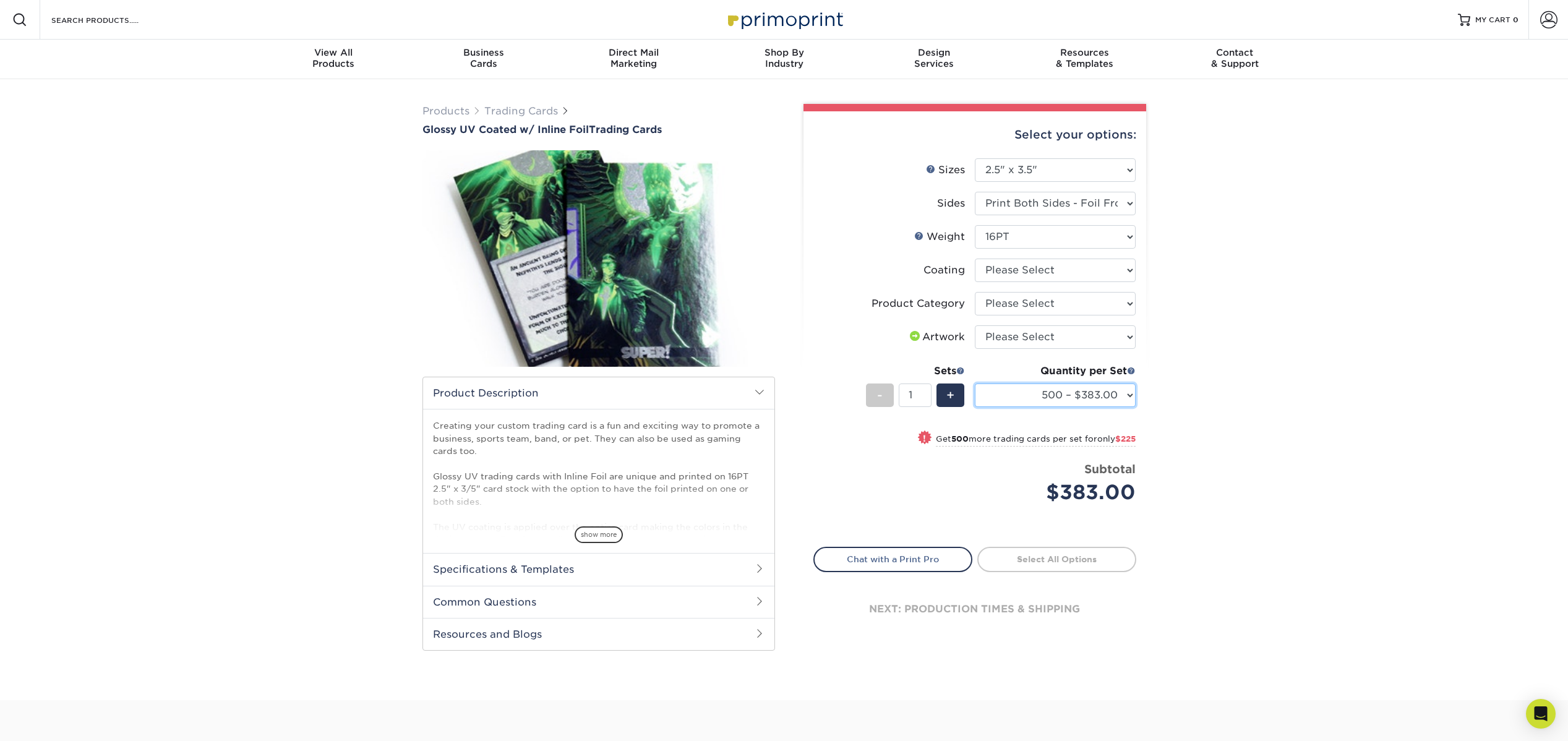
click at [1120, 393] on select "500 – $383.00 1000 – $608.00 2500 – $883.00 5000 – $1252.00" at bounding box center [1055, 395] width 160 height 24
click at [1111, 199] on select "Please Select Print Both Sides - Foil Back Only Print Both Sides - Foil Both Si…" at bounding box center [1055, 203] width 160 height 24
select select "34527644-b4fd-4ffb-9092-1318eefcd9d9"
click at [974, 192] on select "Please Select Print Both Sides - Foil Back Only Print Both Sides - Foil Both Si…" at bounding box center [1055, 203] width 160 height 24
click at [1121, 403] on select "500 – $383.00 1000 – $608.00 2500 – $883.00 5000 – $1252.00" at bounding box center [1055, 395] width 160 height 24
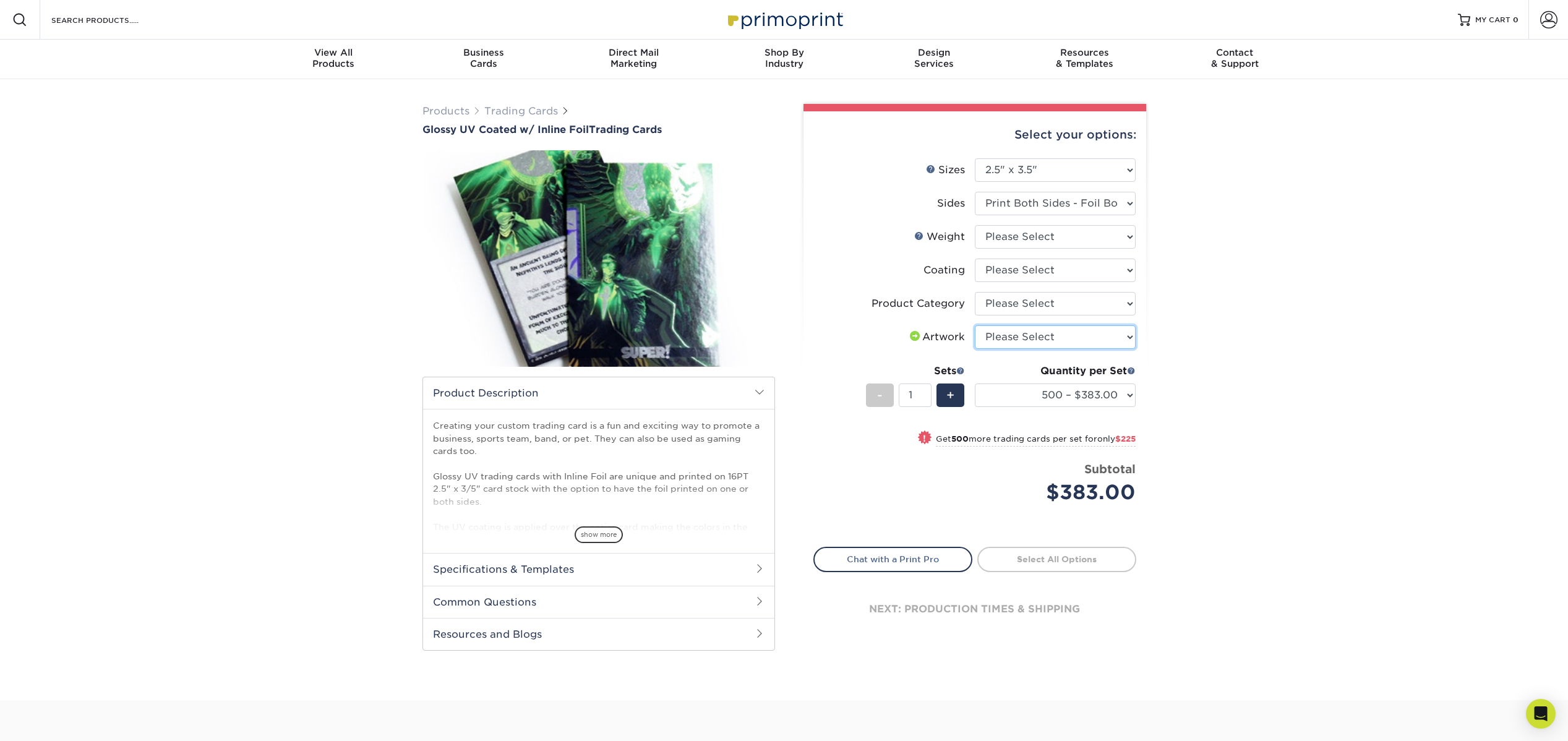
click at [1127, 341] on select "Please Select I will upload files I need a design - $100" at bounding box center [1055, 337] width 160 height 24
click at [1121, 274] on select at bounding box center [1055, 270] width 160 height 24
click at [1131, 241] on select "Please Select 16PT" at bounding box center [1055, 237] width 160 height 24
click at [1107, 226] on select "Please Select 16PT" at bounding box center [1055, 237] width 160 height 24
select select "16PT"
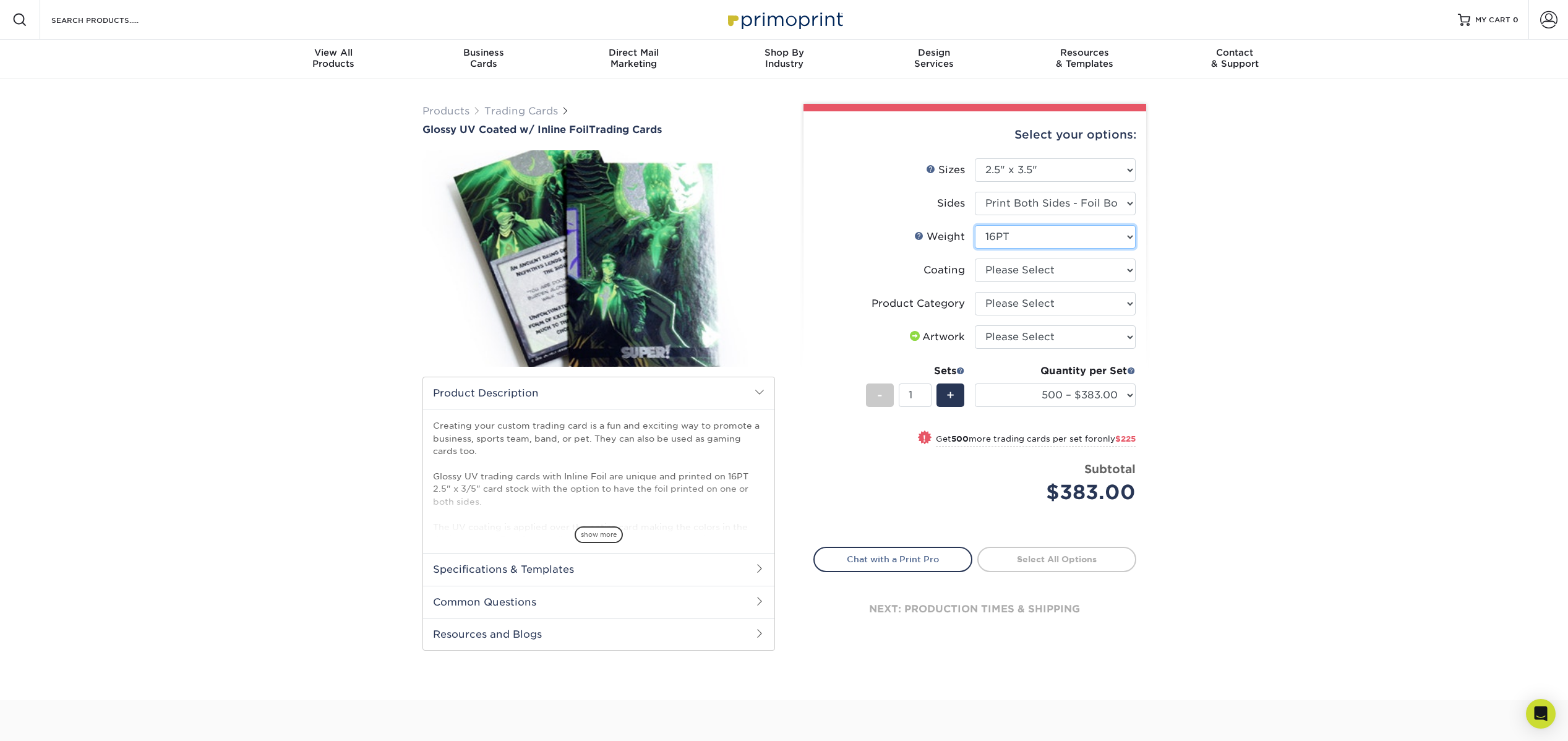
click at [974, 225] on select "Please Select 16PT" at bounding box center [1055, 237] width 160 height 24
click at [1234, 360] on div "Products Trading Cards Glossy UV Coated w/ Inline Foil Trading Cards /" at bounding box center [784, 389] width 1568 height 620
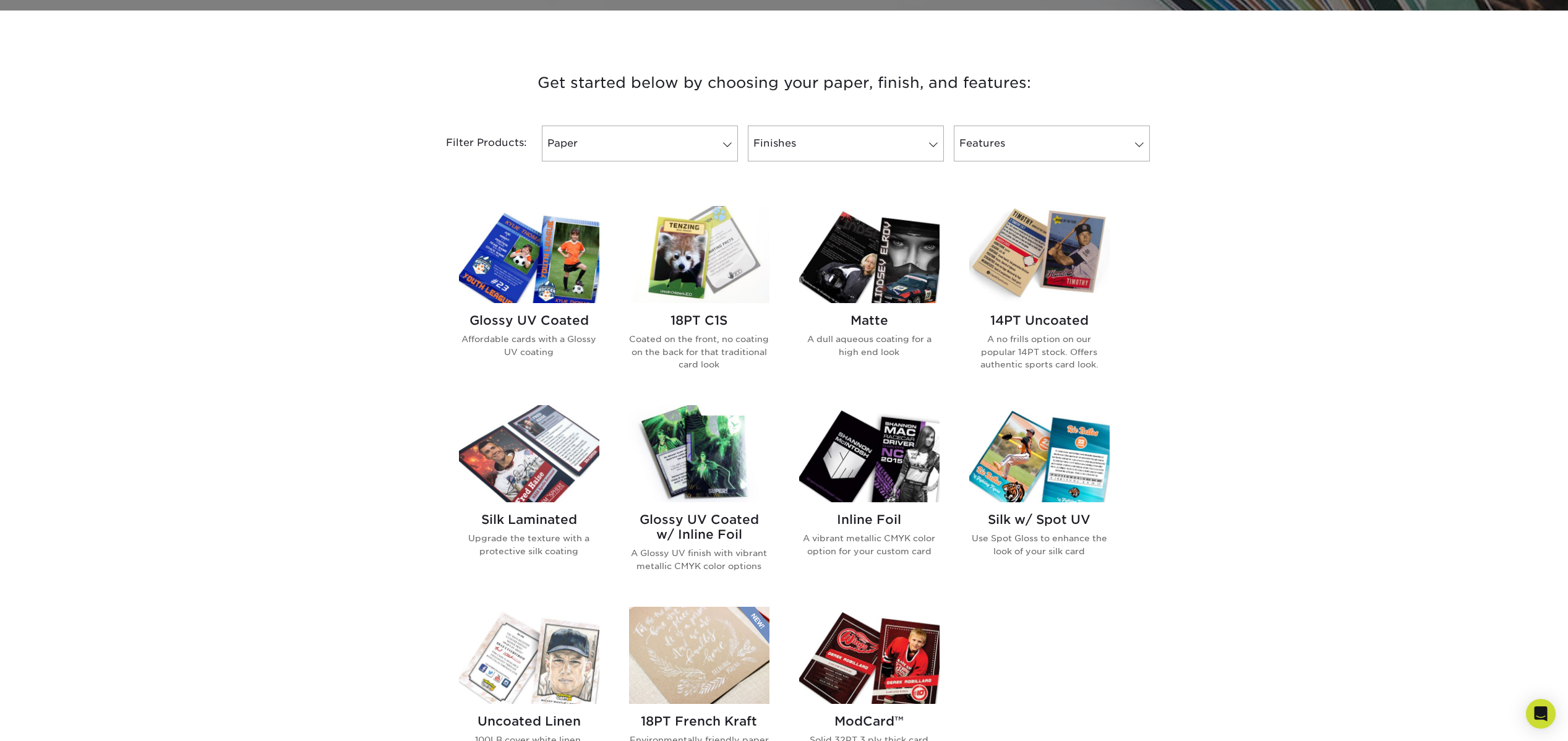
scroll to position [422, 0]
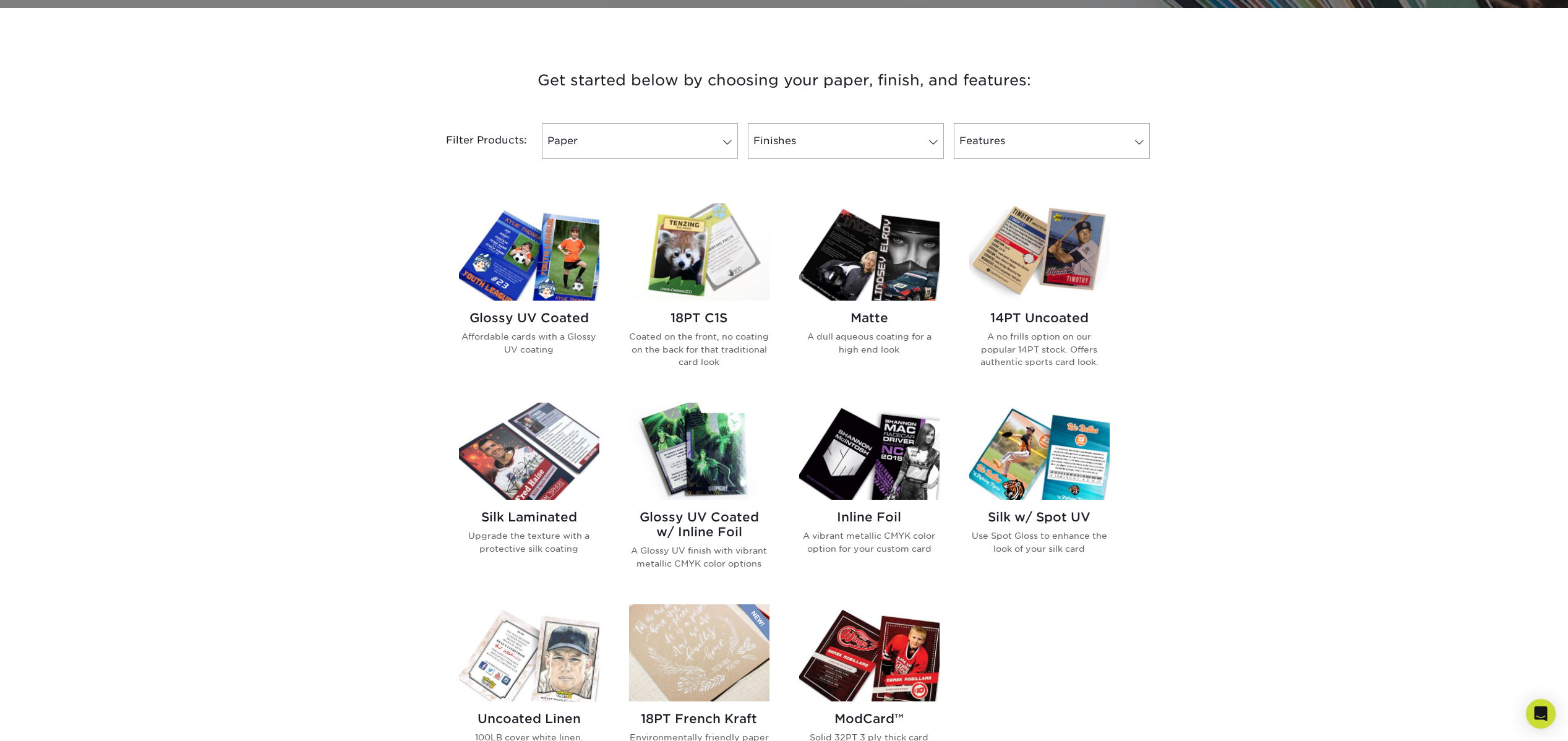
click at [683, 268] on img at bounding box center [699, 252] width 140 height 97
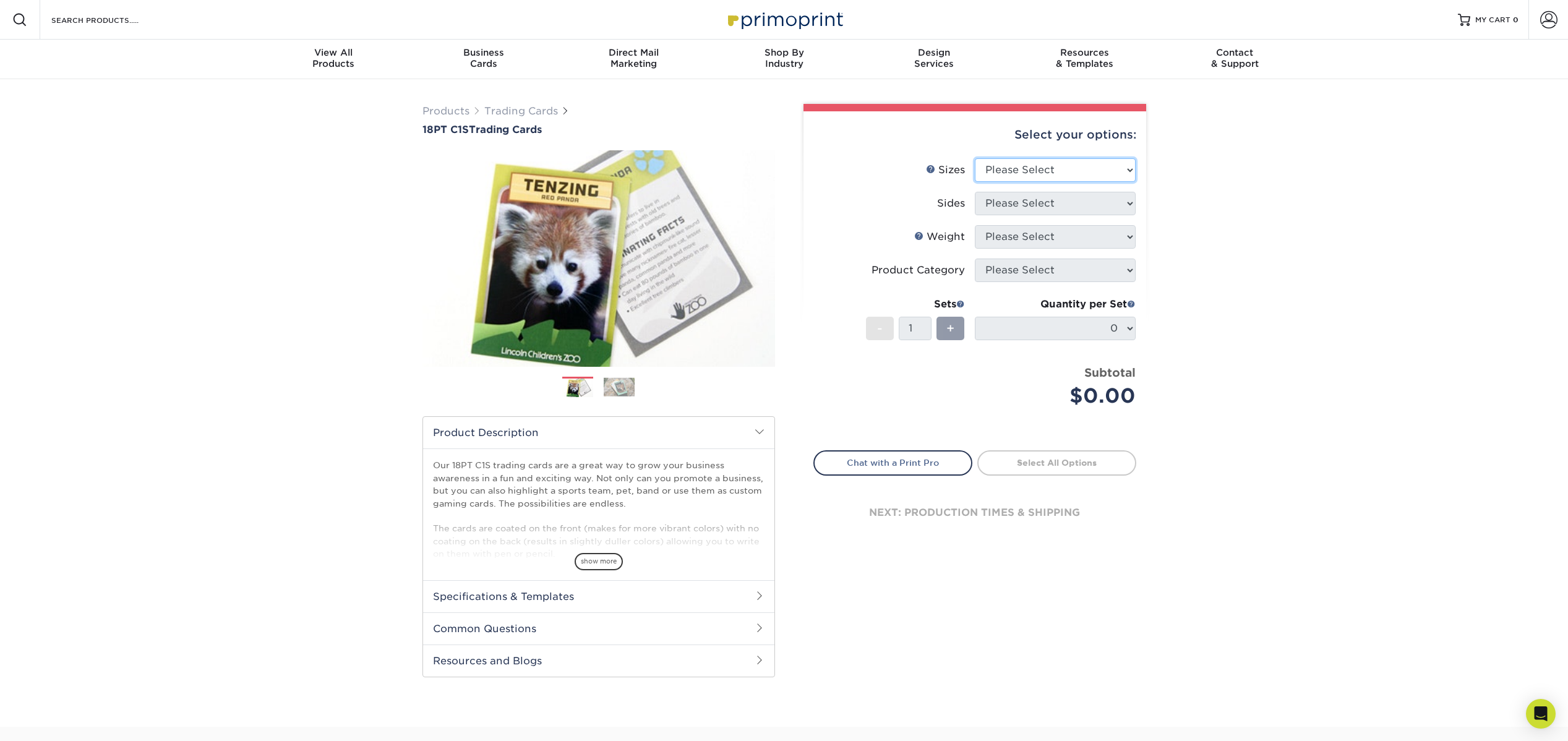
click at [1109, 176] on select "Please Select 2.5" x 3.5"" at bounding box center [1055, 170] width 160 height 24
select select "2.50x3.50"
click at [974, 159] on select "Please Select 2.5" x 3.5"" at bounding box center [1055, 170] width 160 height 24
click at [1102, 204] on select "Please Select Print Both Sides Print Front Only" at bounding box center [1055, 203] width 160 height 24
select select "13abbda7-1d64-4f25-8bb2-c179b224825d"
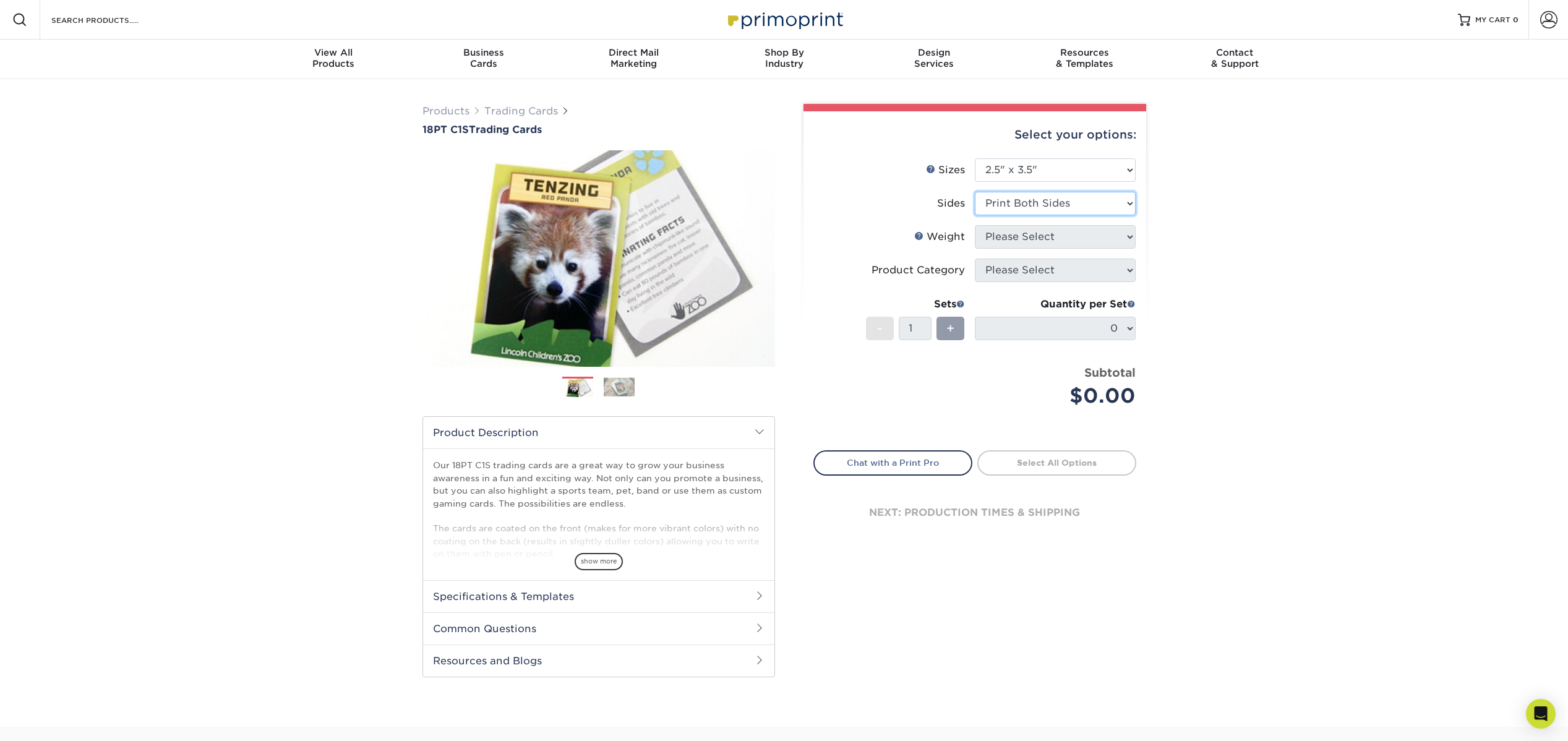
click at [974, 192] on select "Please Select Print Both Sides Print Front Only" at bounding box center [1055, 203] width 160 height 24
click at [1104, 238] on select "Please Select 18PT C1S" at bounding box center [1055, 237] width 160 height 24
select select "18PTC1S"
click at [974, 225] on select "Please Select 18PT C1S" at bounding box center [1055, 237] width 160 height 24
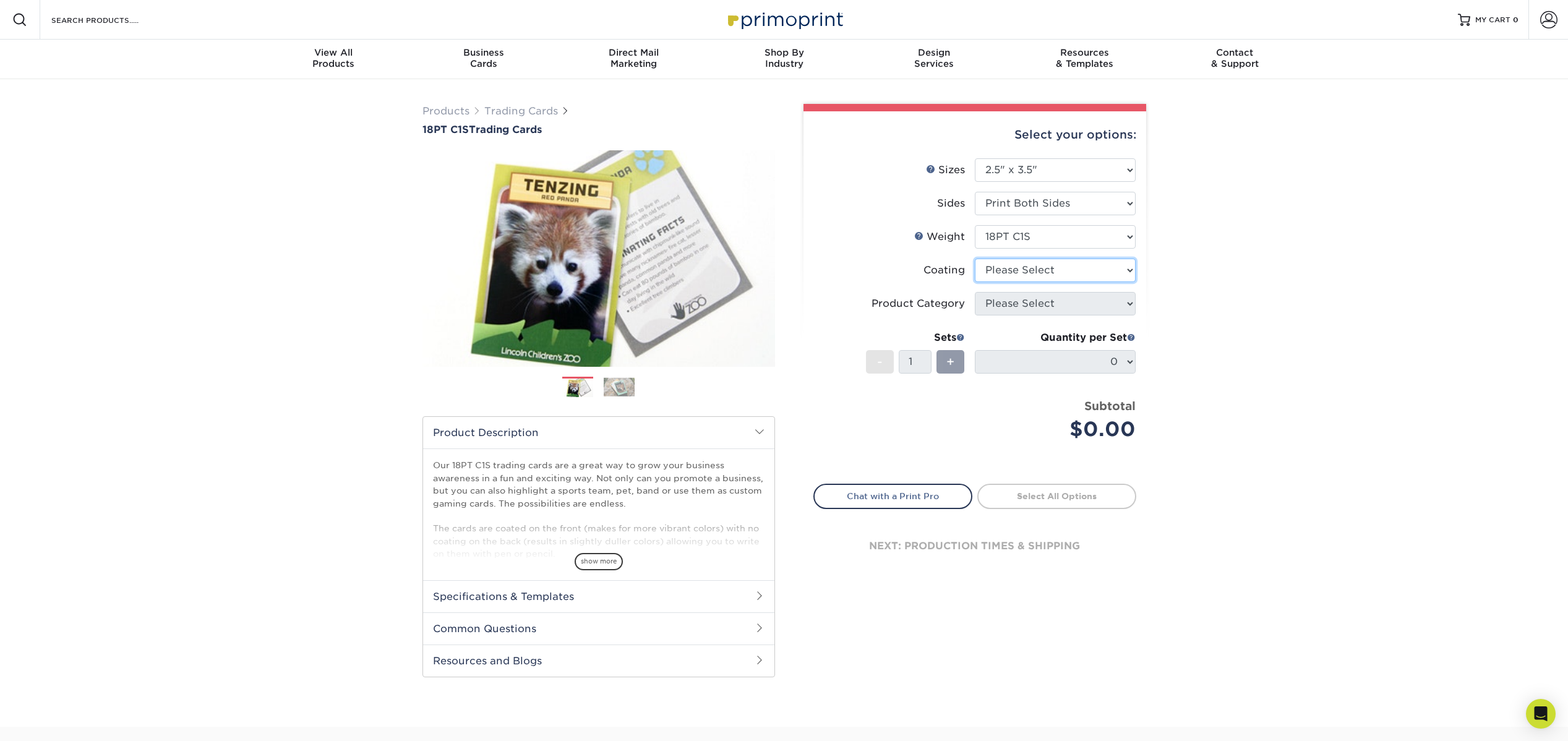
click at [1104, 273] on select at bounding box center [1055, 270] width 160 height 24
select select "1e8116af-acfc-44b1-83dc-8181aa338834"
click at [974, 258] on select at bounding box center [1055, 270] width 160 height 24
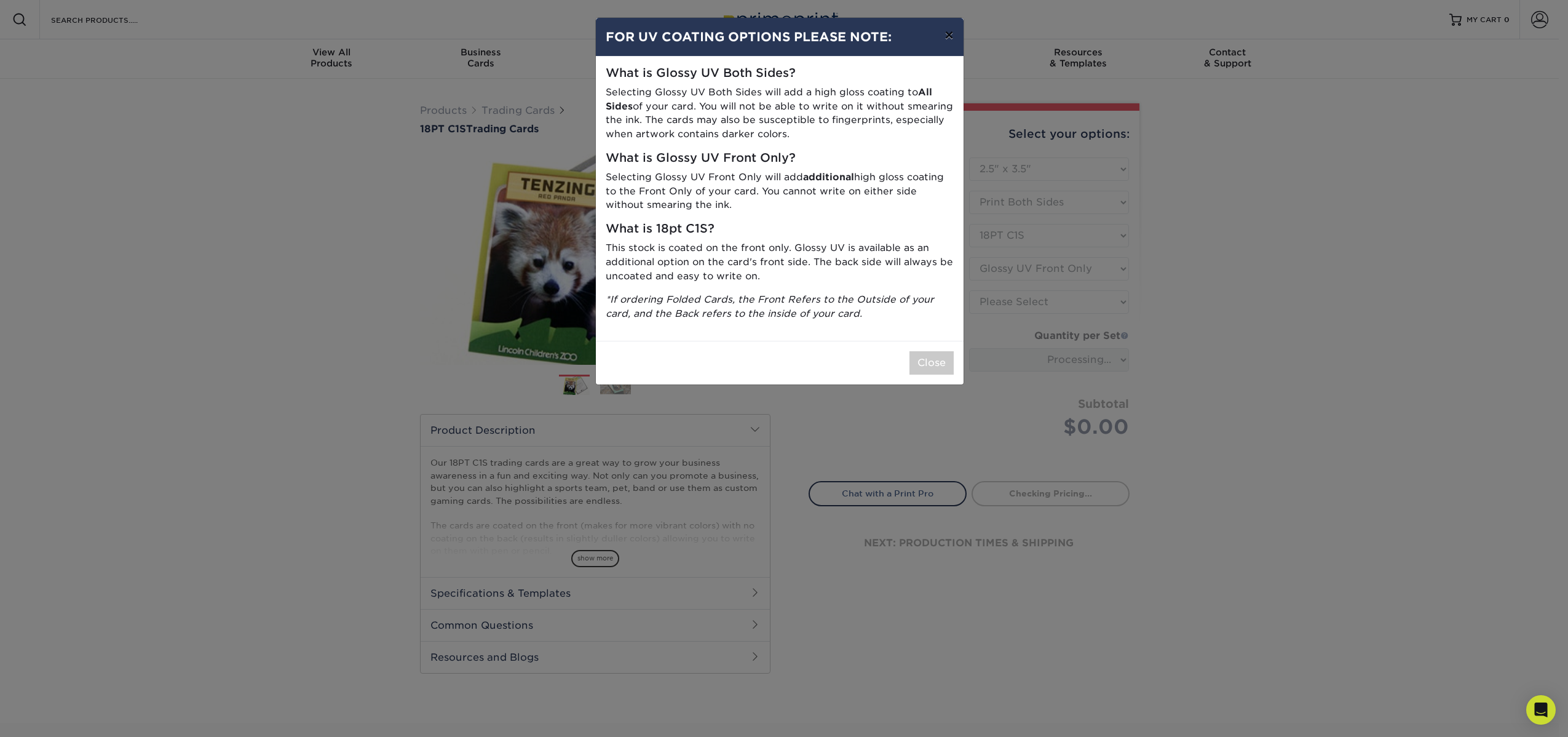
click at [945, 40] on button "×" at bounding box center [949, 34] width 29 height 34
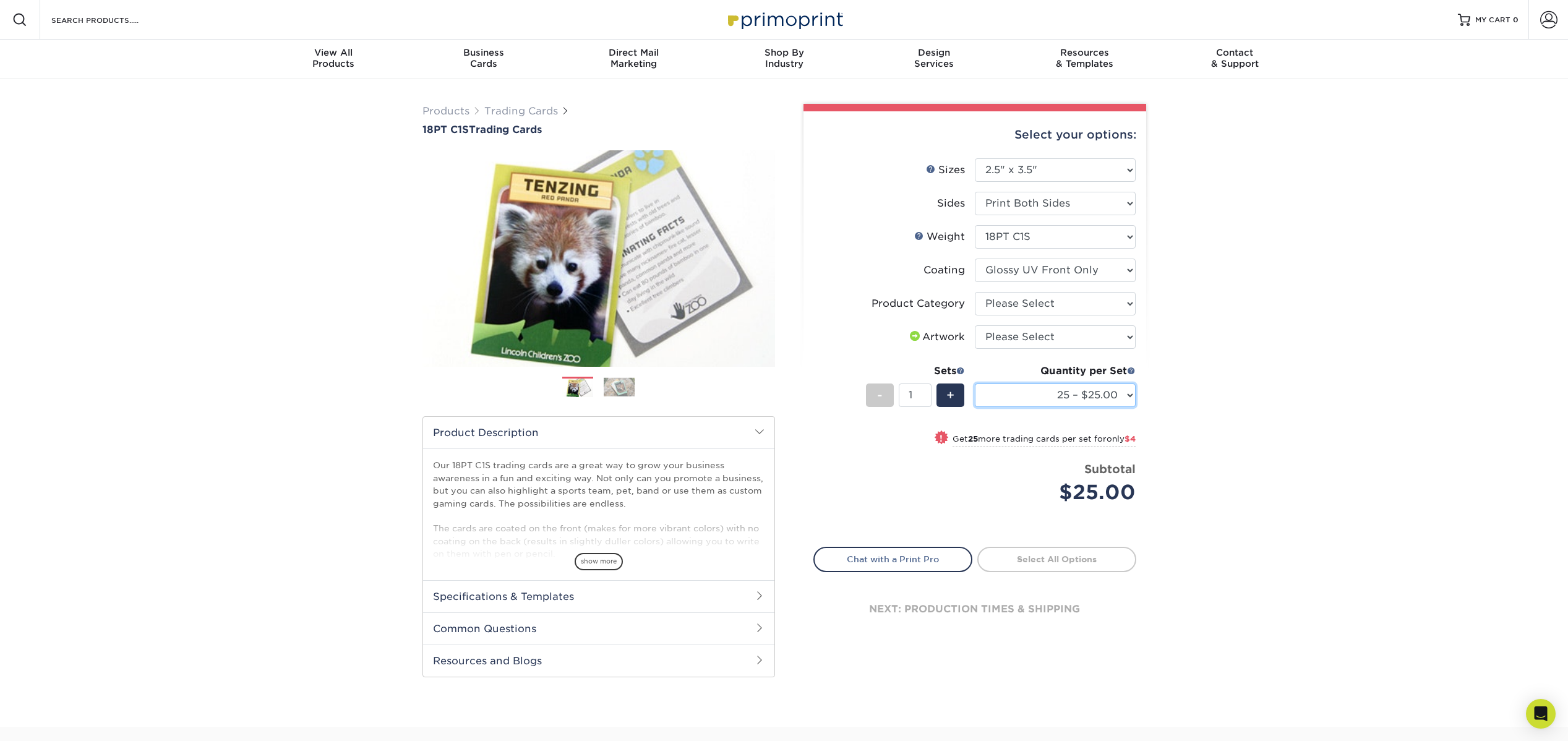
click at [1115, 397] on select "25 – $25.00 50 – $29.00 75 – $37.00 100 – $41.00 250 – $48.00 500 – $58.00 1000…" at bounding box center [1055, 395] width 160 height 24
select select "250 – $48.00"
click at [974, 383] on select "25 – $25.00 50 – $29.00 75 – $37.00 100 – $41.00 250 – $48.00 500 – $58.00 1000…" at bounding box center [1055, 395] width 160 height 24
click at [1093, 304] on select "Please Select Trading Cards" at bounding box center [1055, 304] width 160 height 24
select select "c2f9bce9-36c2-409d-b101-c29d9d031e18"
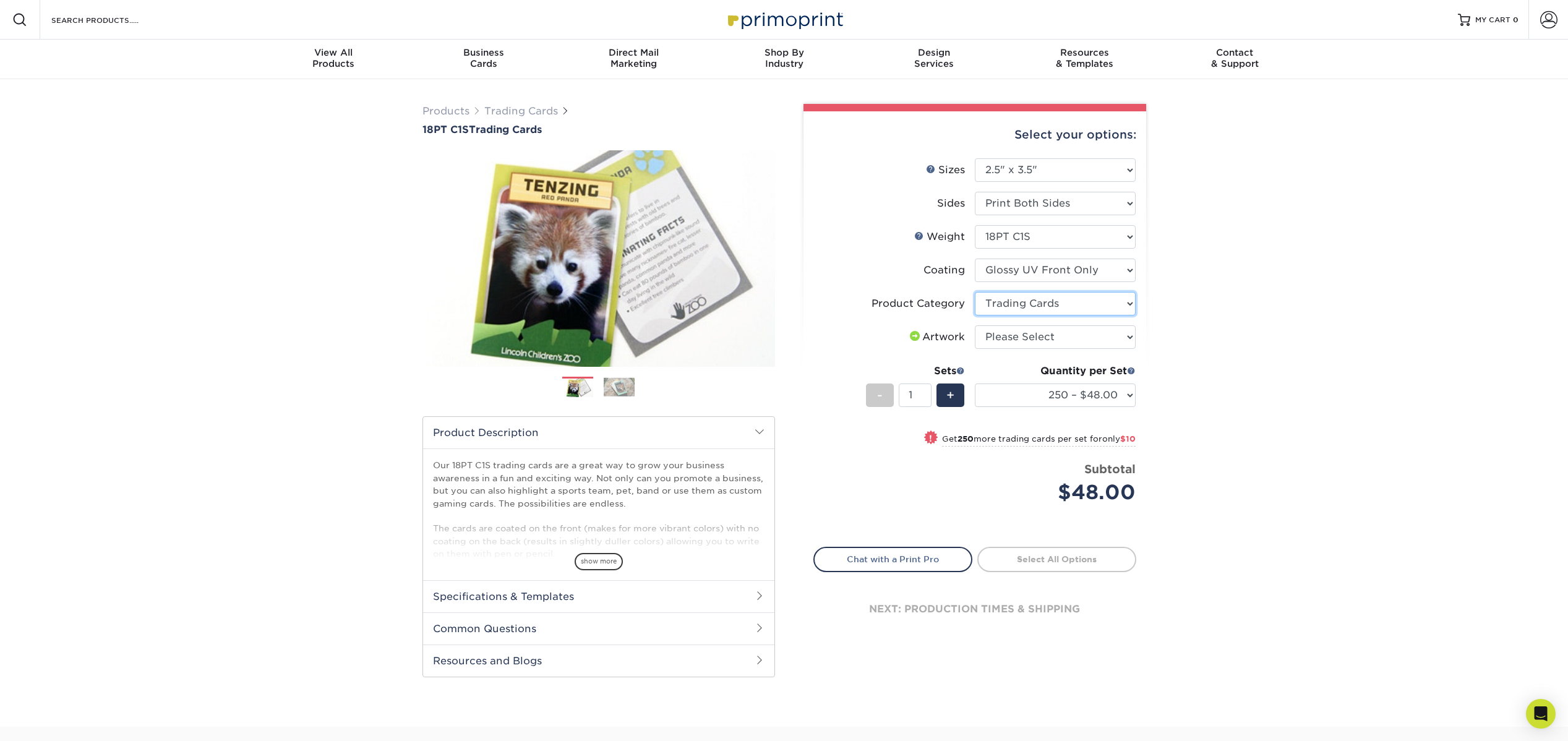
click at [974, 292] on select "Please Select Trading Cards" at bounding box center [1055, 304] width 160 height 24
click at [1099, 337] on select "Please Select I will upload files I need a design - $100" at bounding box center [1055, 337] width 160 height 24
select select "upload"
click at [974, 325] on select "Please Select I will upload files I need a design - $100" at bounding box center [1055, 337] width 160 height 24
click at [1183, 462] on div "Products Trading Cards 18PT C1S Trading Cards Previous Next show more" at bounding box center [784, 403] width 1568 height 647
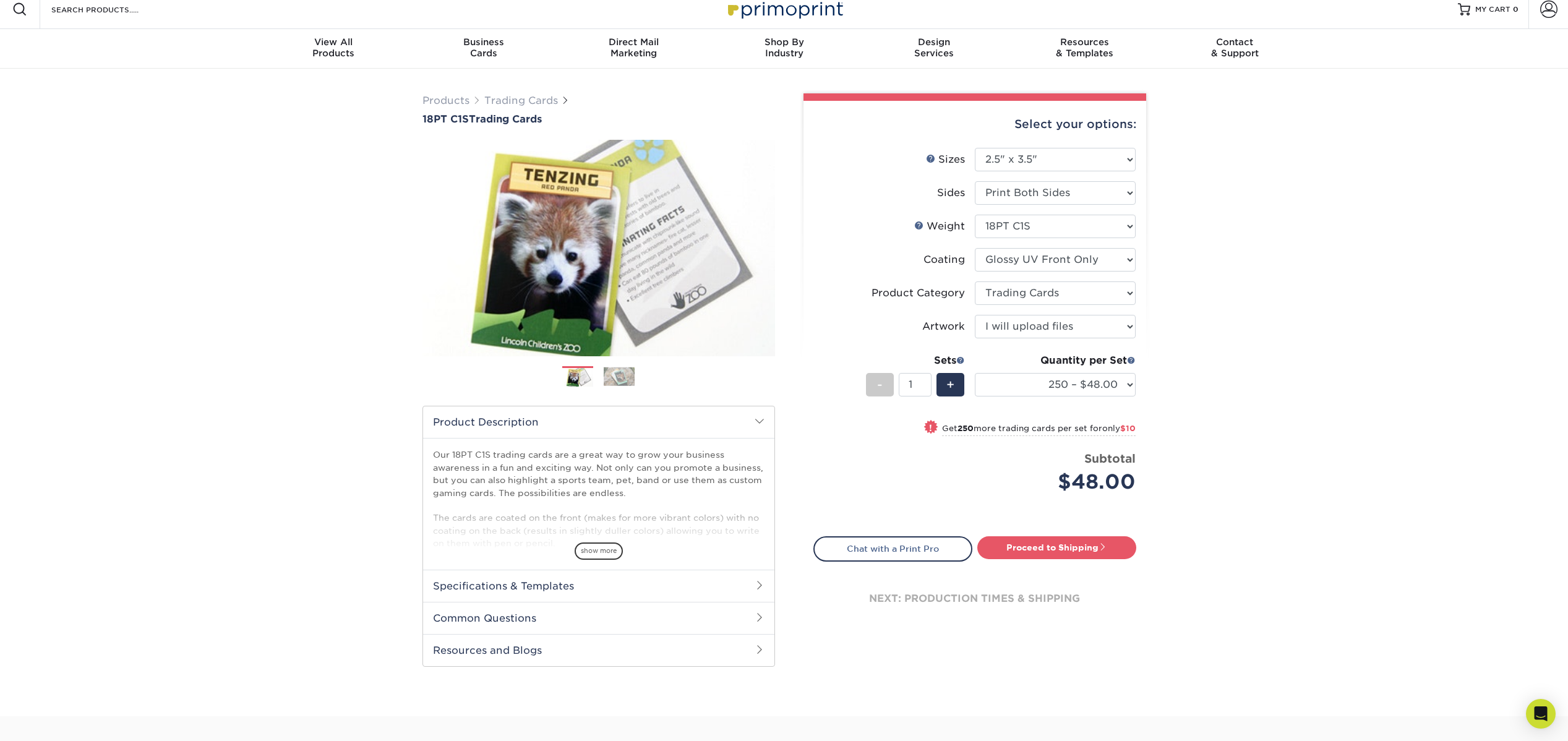
scroll to position [10, 0]
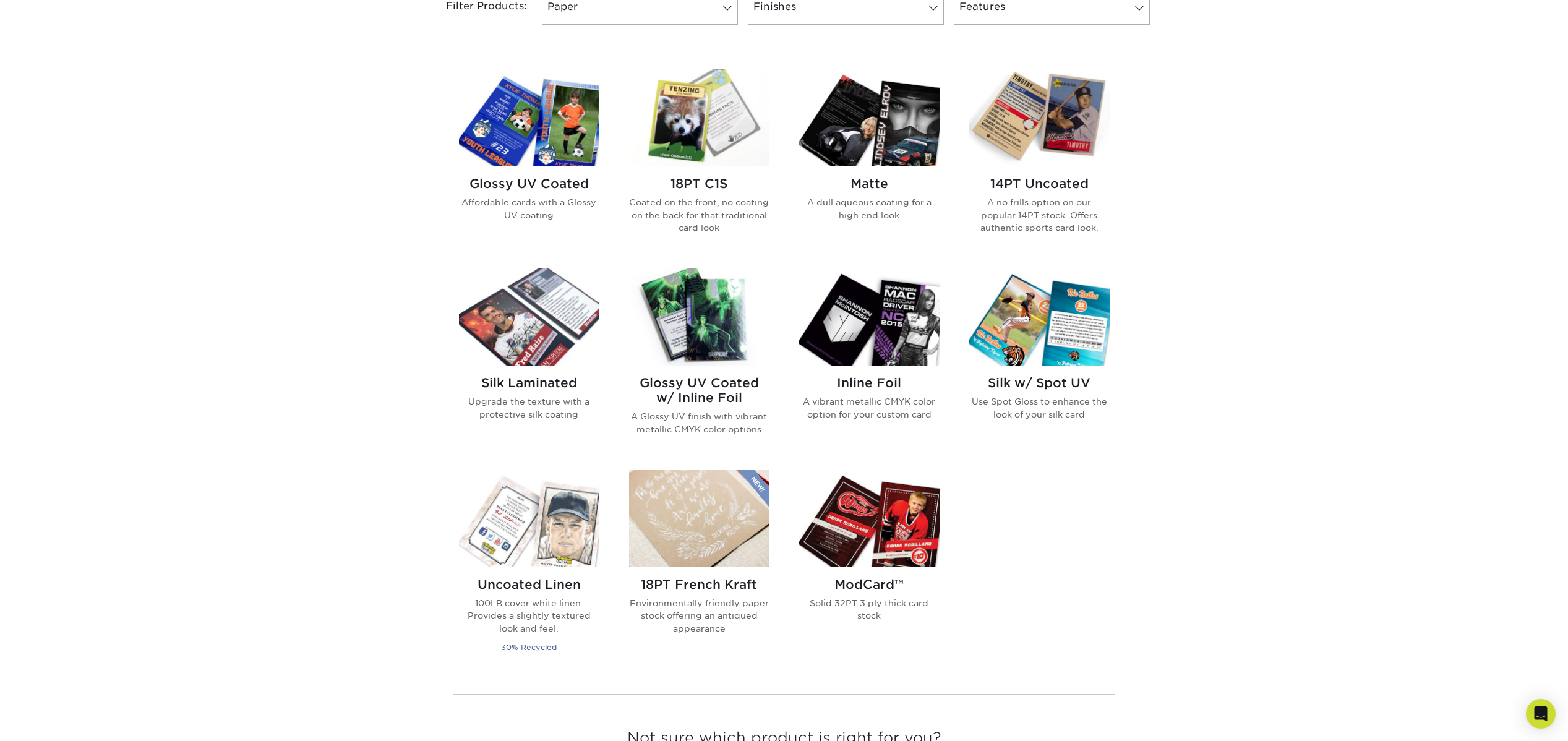
scroll to position [555, 0]
